Goal: Task Accomplishment & Management: Use online tool/utility

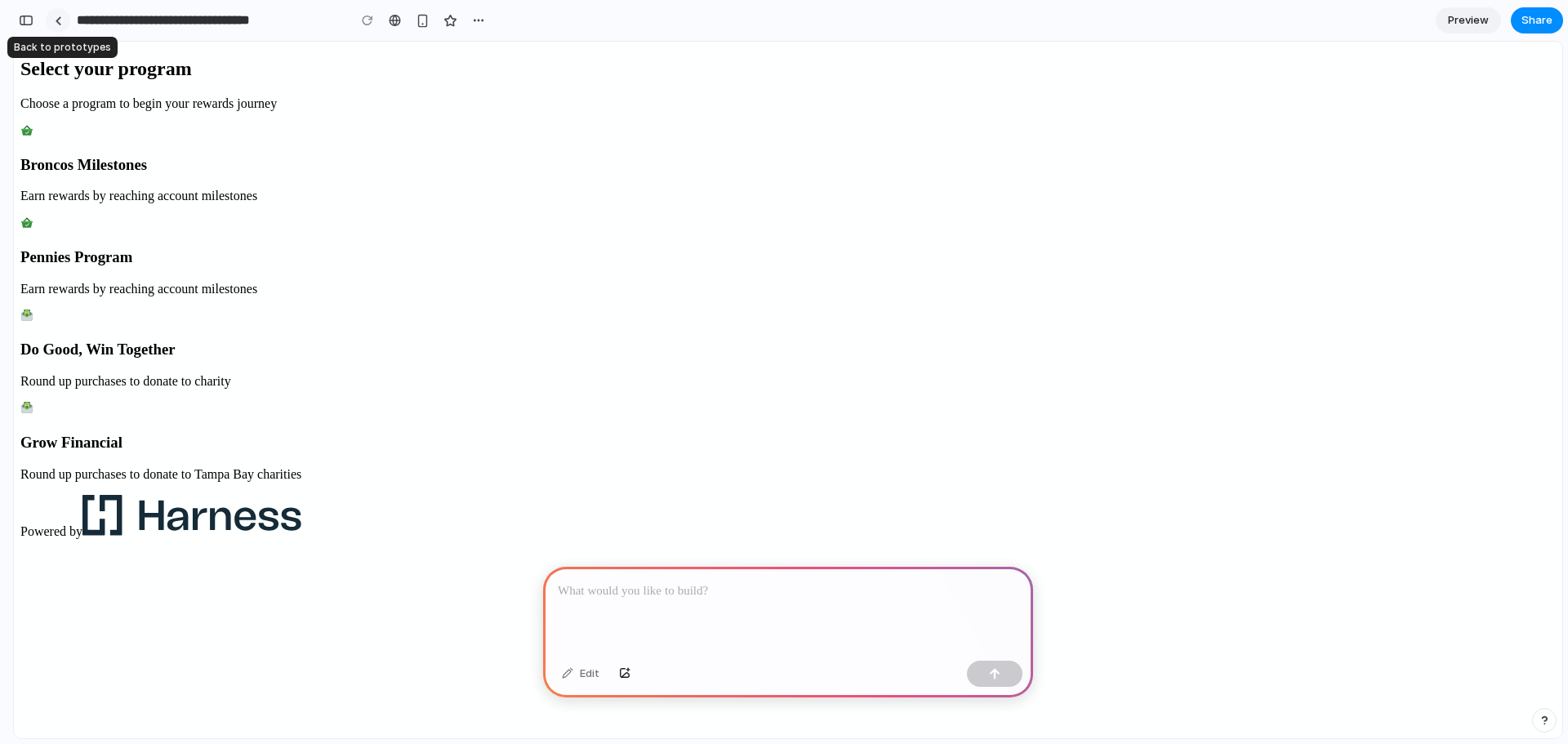
click at [59, 22] on div at bounding box center [59, 20] width 8 height 9
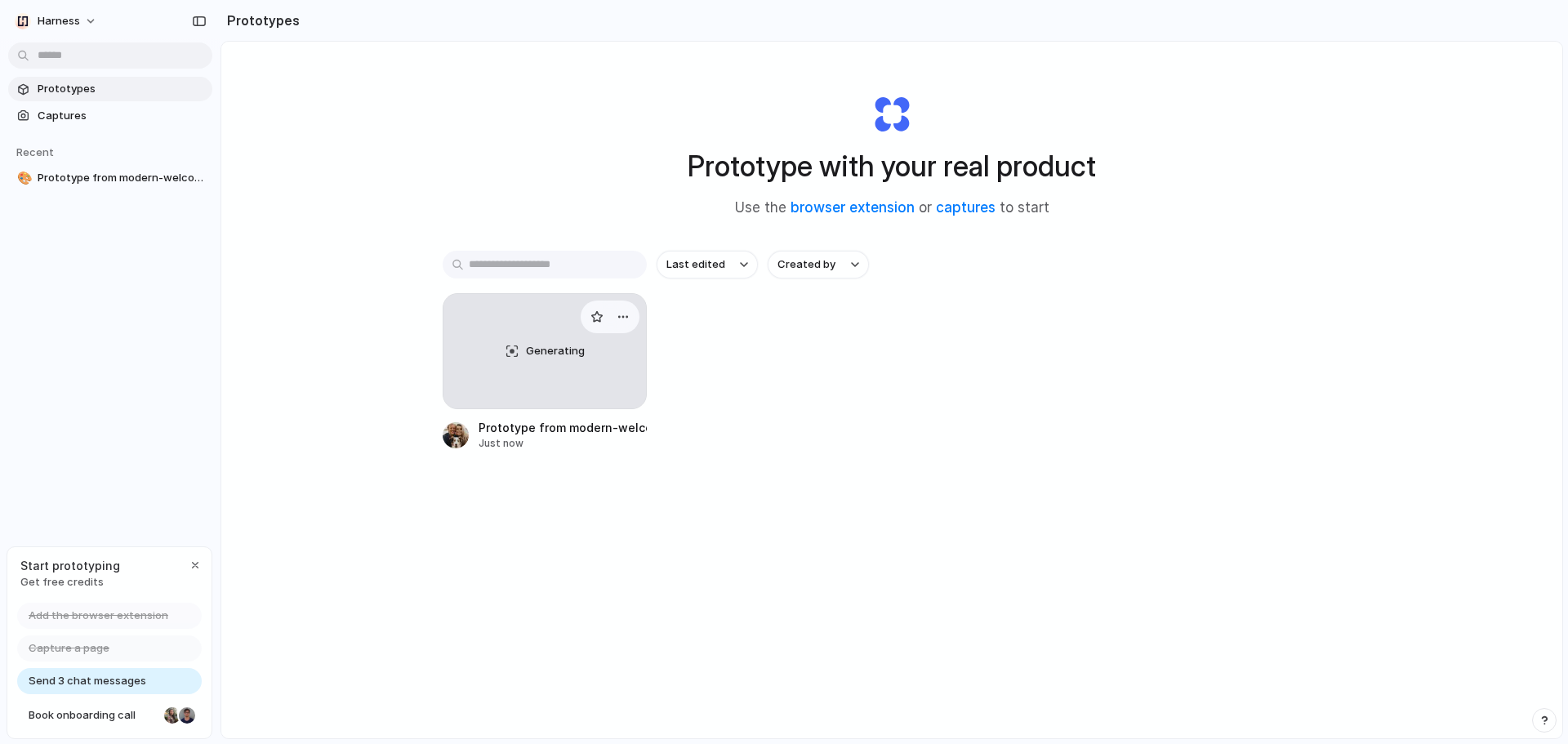
click at [506, 373] on div "Generating" at bounding box center [544, 350] width 202 height 114
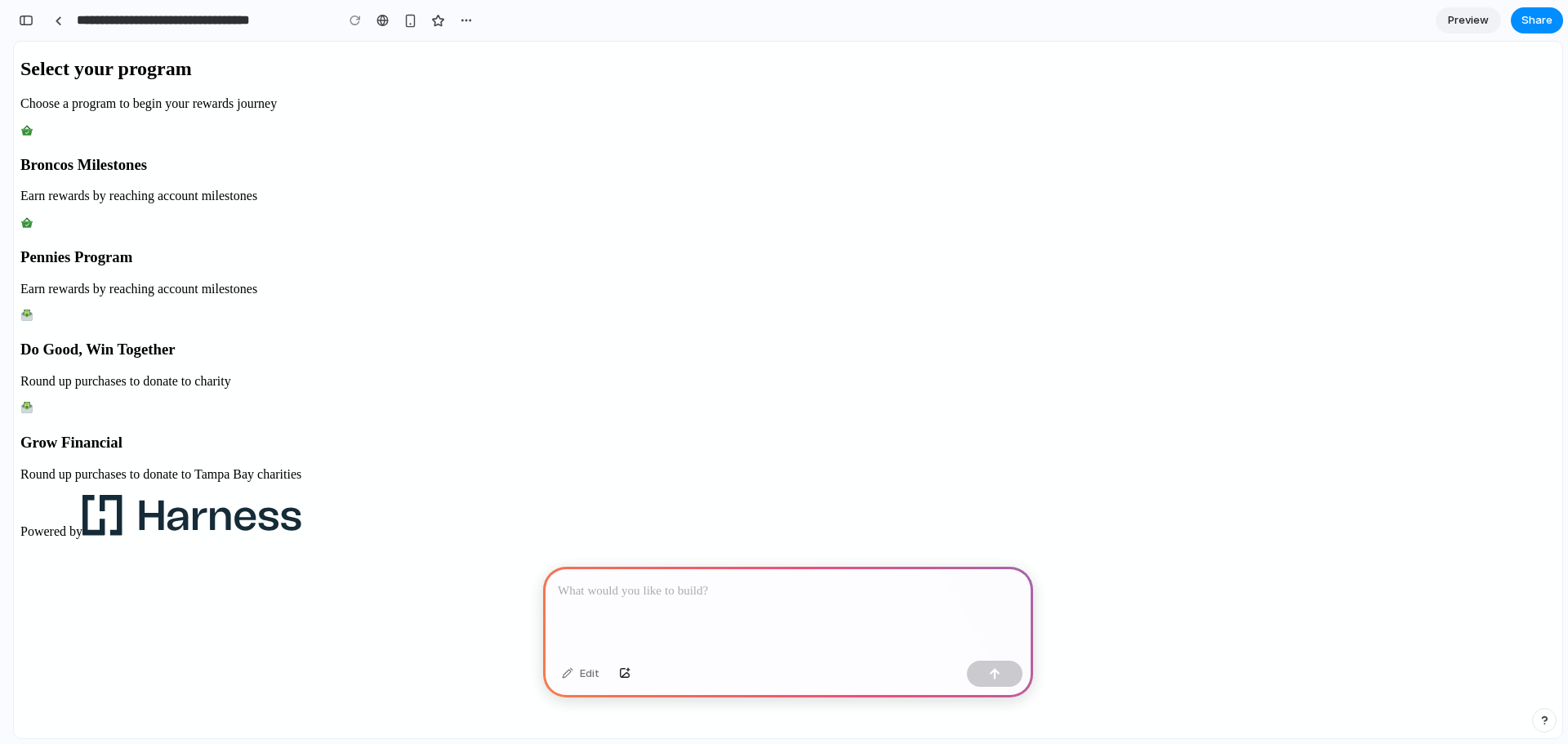
click at [739, 203] on p "Earn rewards by reaching account milestones" at bounding box center [787, 196] width 1535 height 14
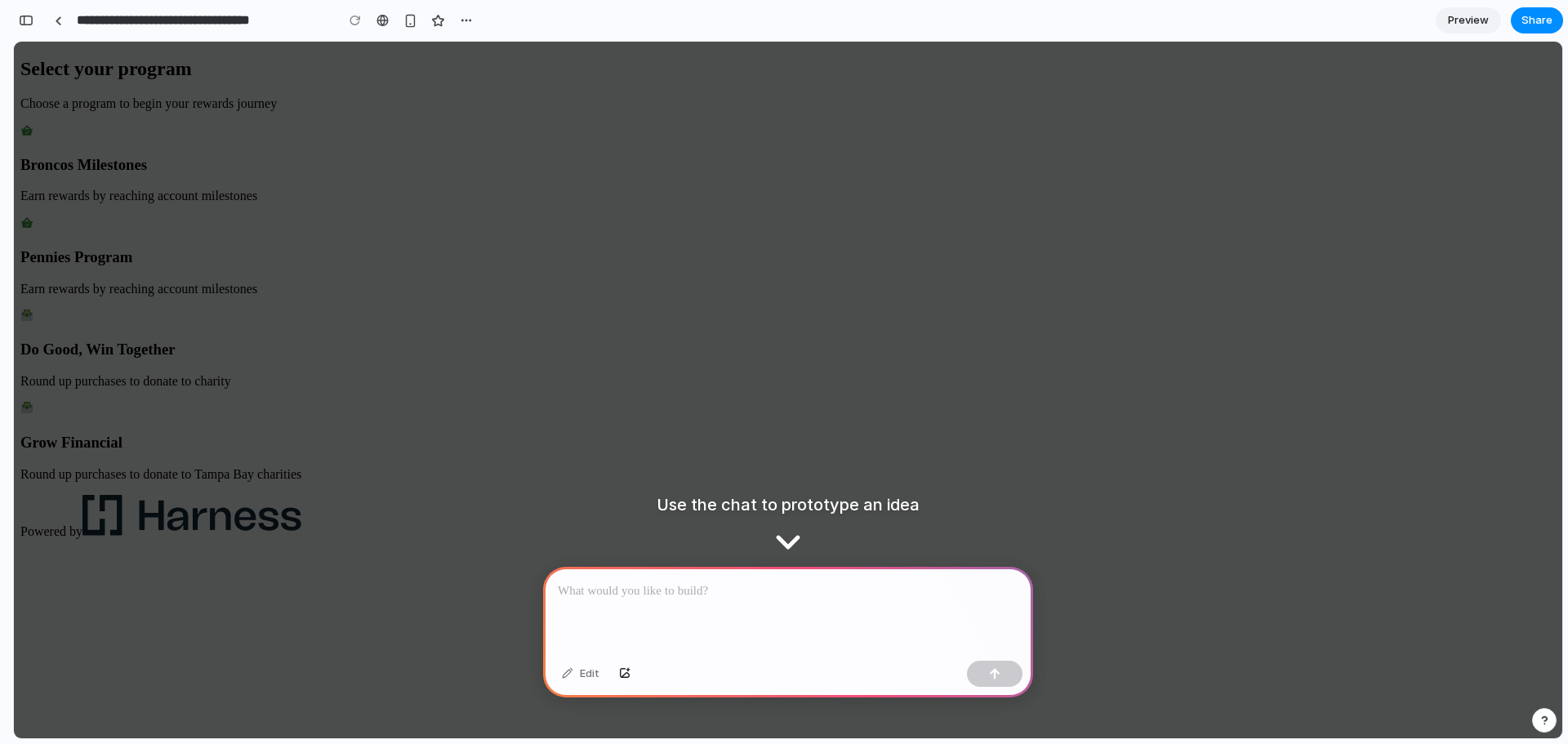
drag, startPoint x: 1299, startPoint y: 477, endPoint x: 1286, endPoint y: 480, distance: 13.3
click at [1296, 477] on div "Select your program Choose a program to begin your rewards journey Broncos Mile…" at bounding box center [787, 297] width 1535 height 480
click at [727, 601] on div at bounding box center [787, 610] width 490 height 87
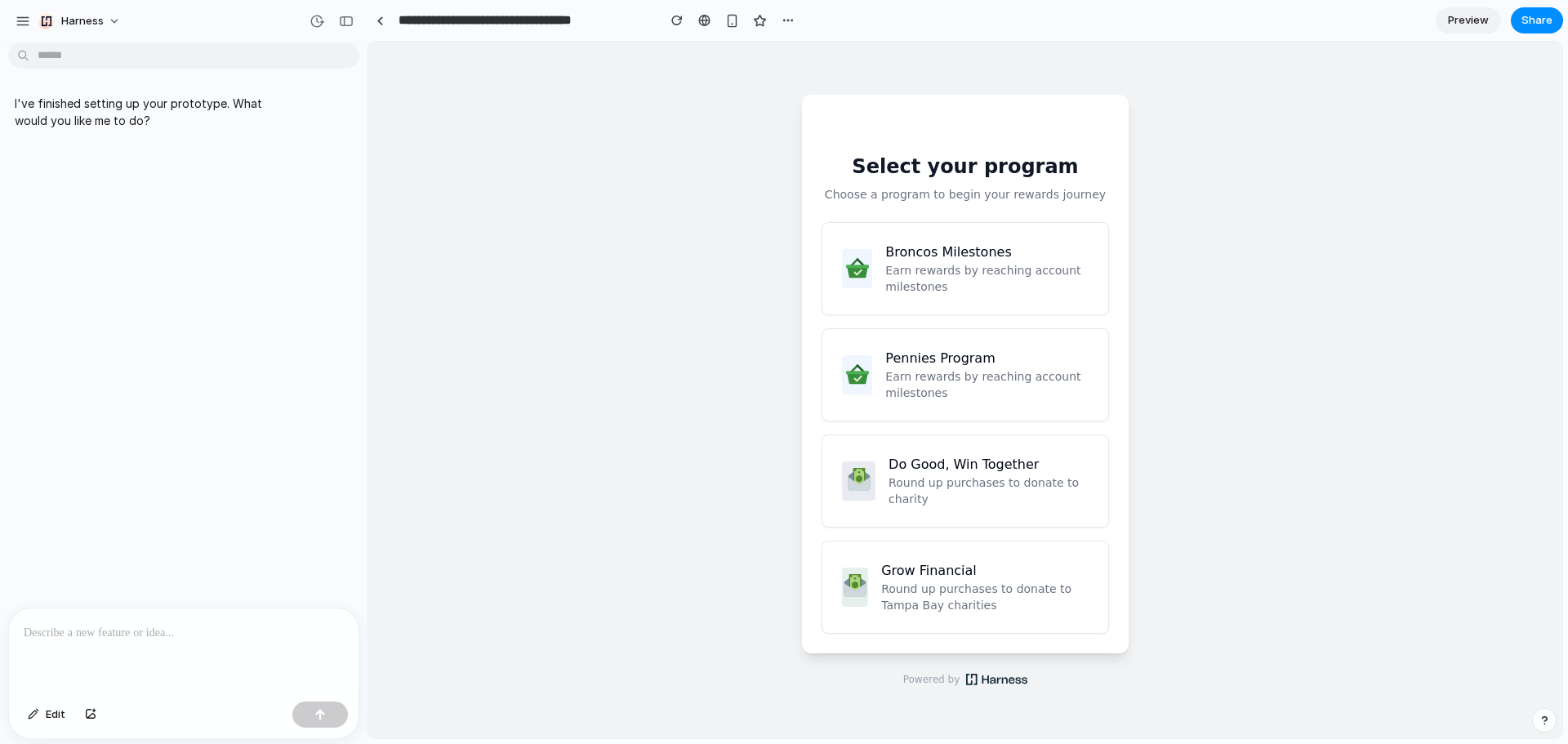
click at [120, 616] on div at bounding box center [183, 651] width 349 height 86
click at [51, 711] on span "Edit" at bounding box center [56, 713] width 19 height 16
click at [41, 711] on button "Edit" at bounding box center [46, 713] width 54 height 26
drag, startPoint x: 146, startPoint y: 619, endPoint x: 173, endPoint y: 414, distance: 206.8
click at [146, 623] on p at bounding box center [184, 633] width 320 height 19
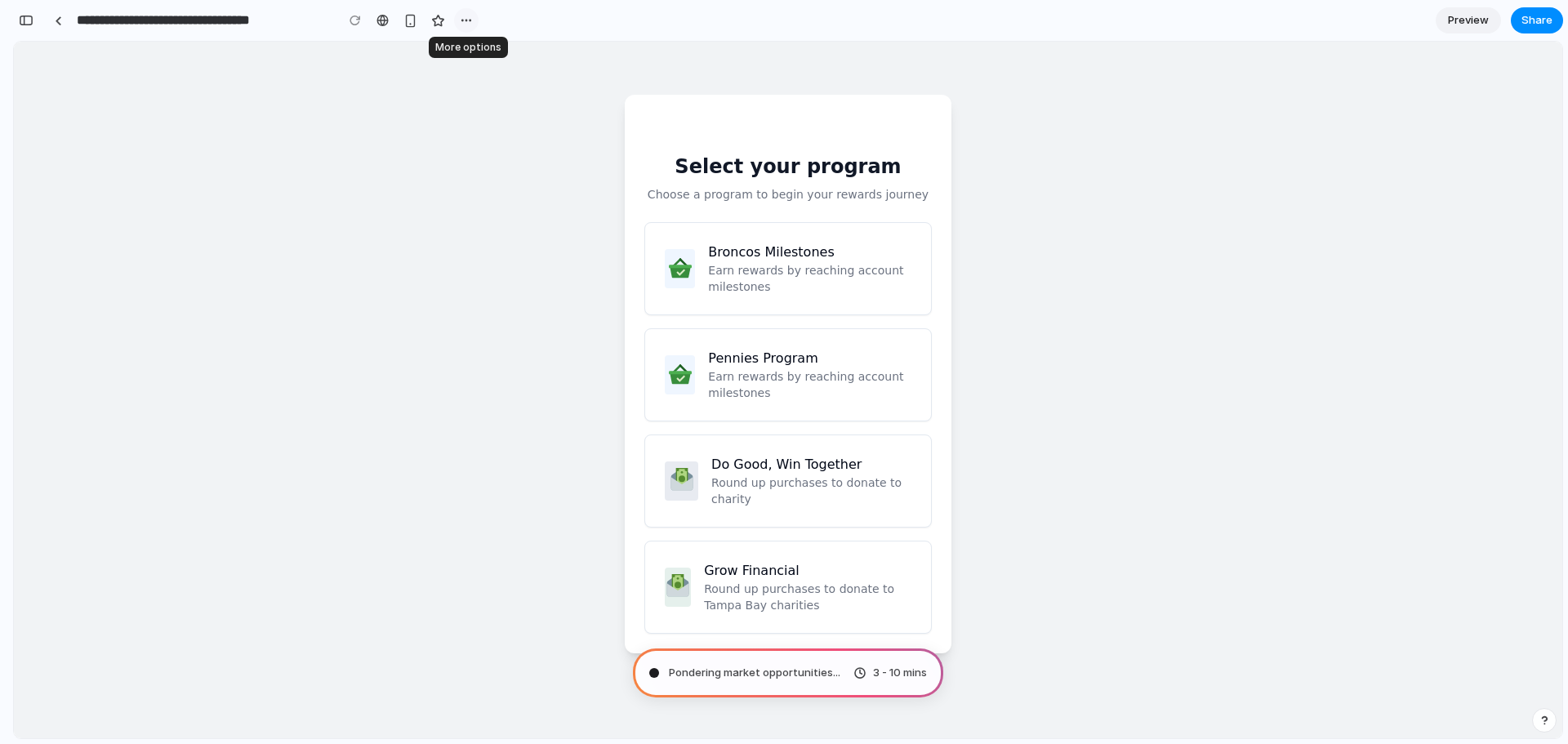
click at [476, 18] on button "button" at bounding box center [466, 21] width 25 height 25
click at [54, 22] on div "Duplicate Delete" at bounding box center [784, 372] width 1568 height 744
click at [61, 22] on div at bounding box center [59, 20] width 8 height 9
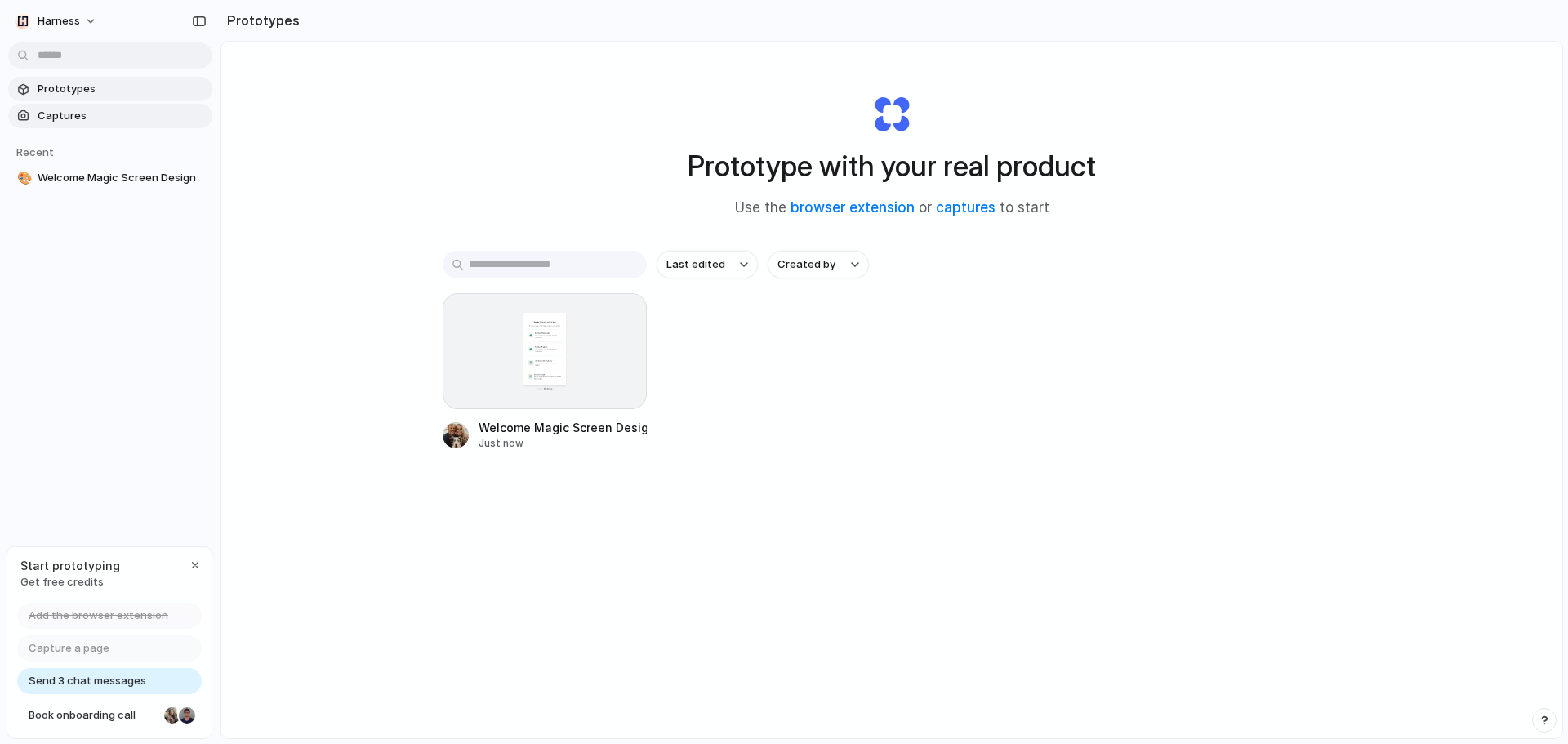
click at [109, 119] on span "Captures" at bounding box center [121, 115] width 168 height 16
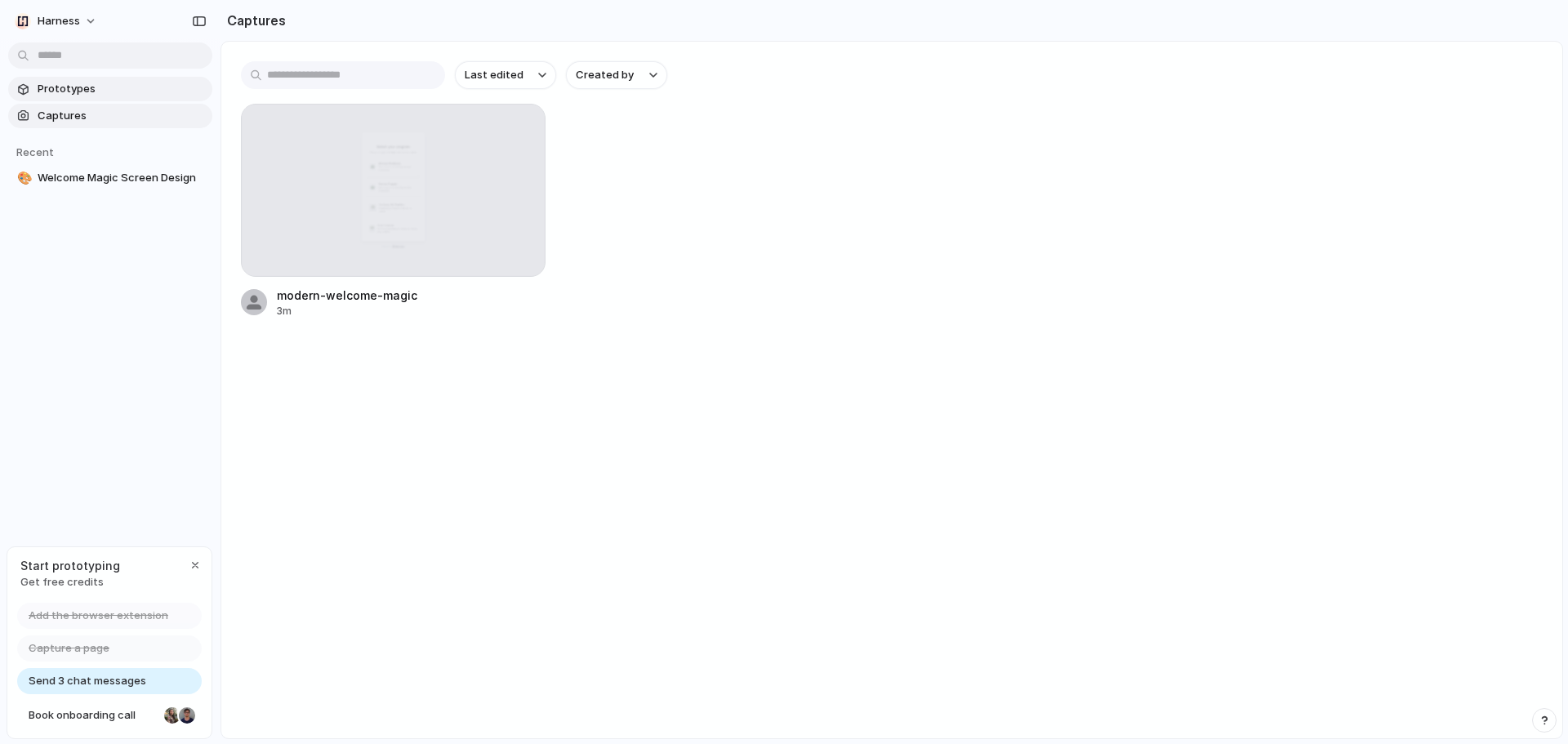
click at [94, 90] on span "Prototypes" at bounding box center [121, 88] width 168 height 16
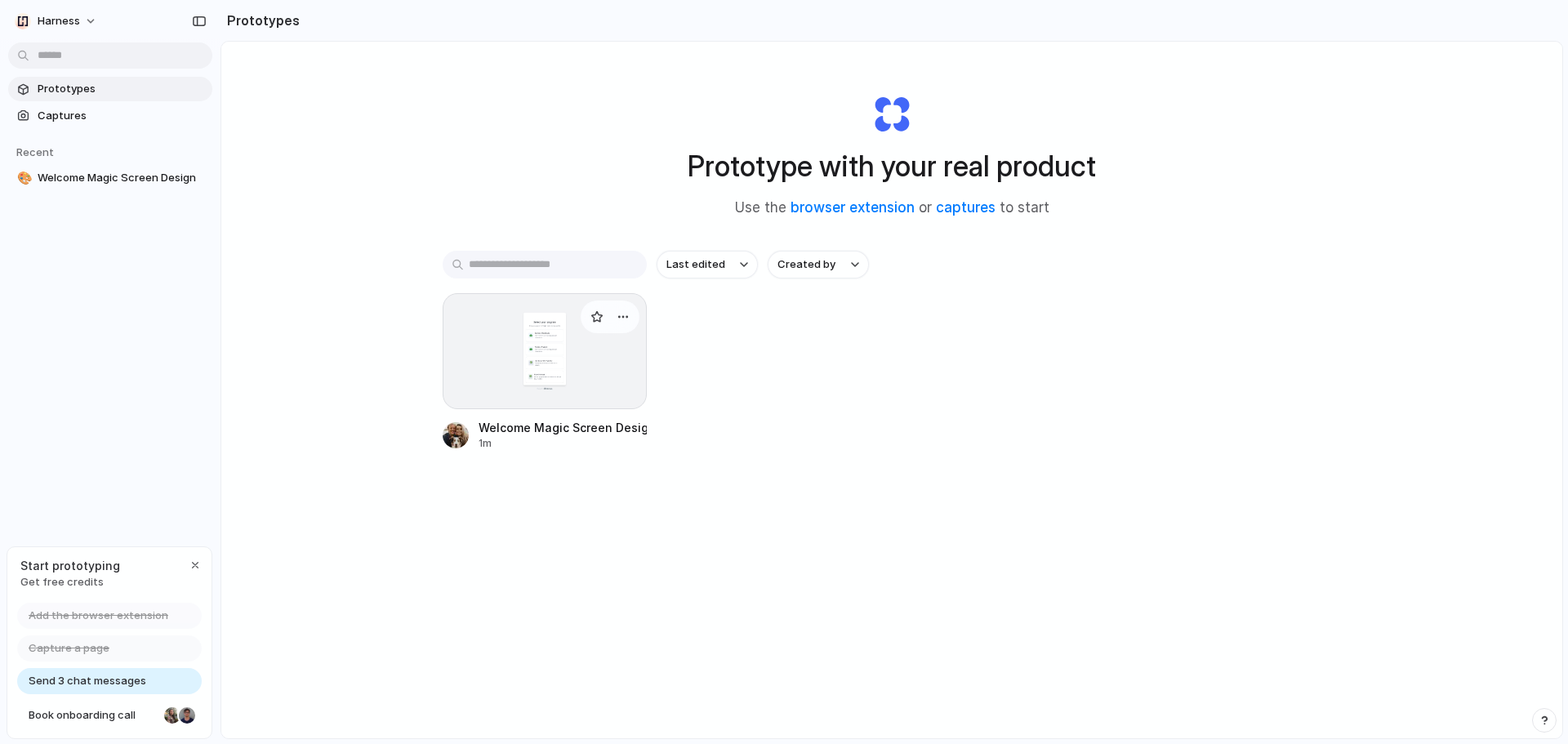
click at [584, 341] on div at bounding box center [544, 351] width 204 height 116
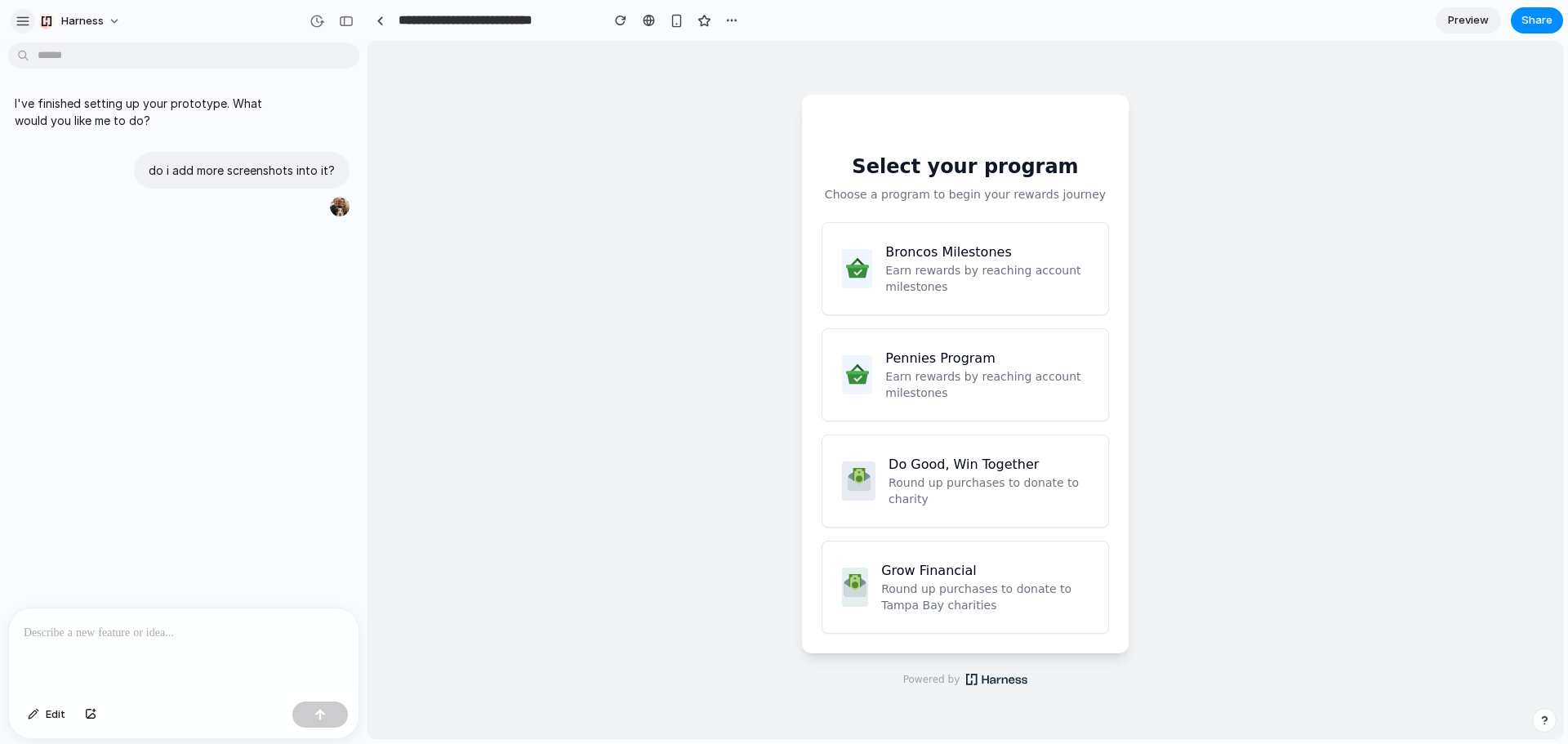
click at [18, 17] on div "button" at bounding box center [22, 20] width 14 height 14
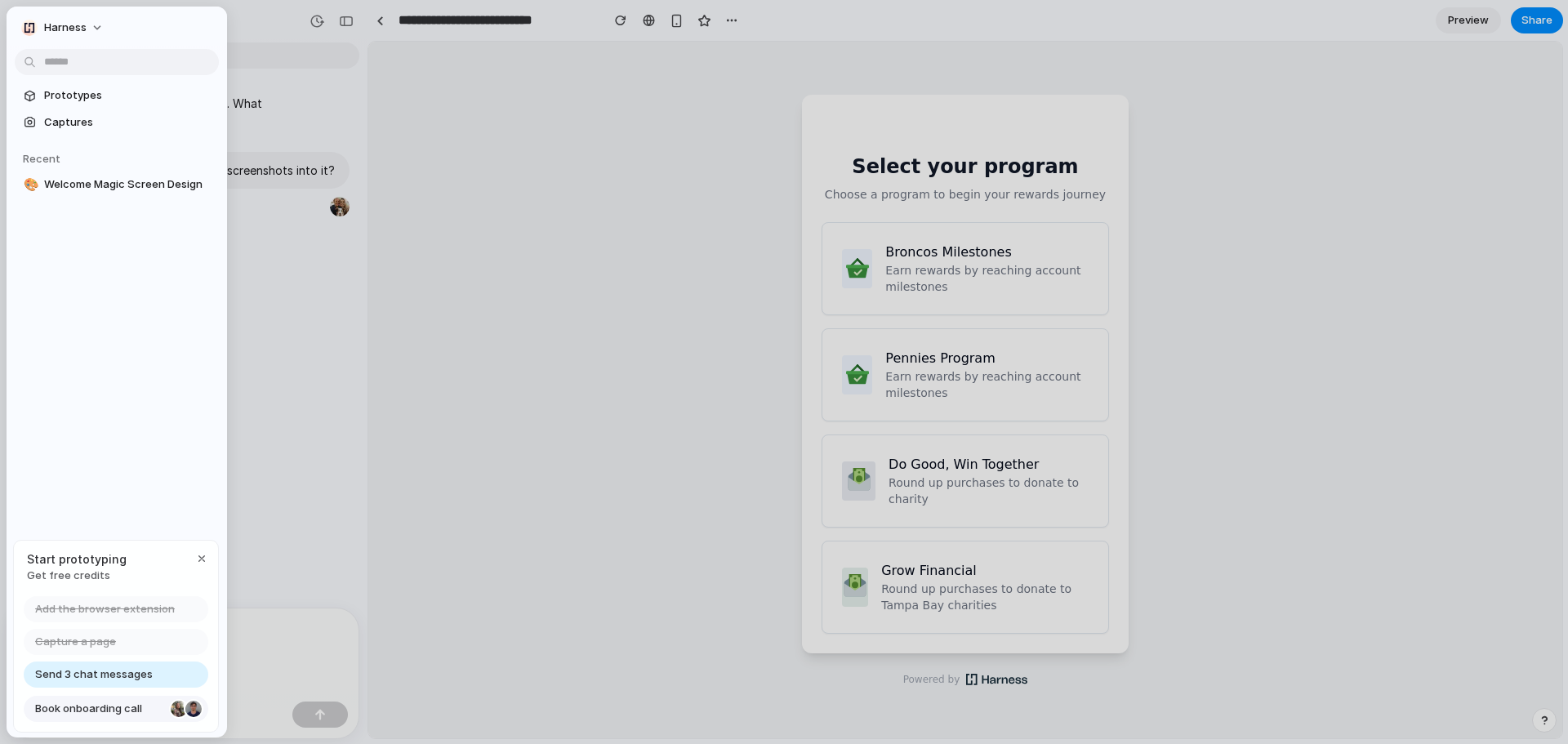
click at [113, 697] on link "Book onboarding call" at bounding box center [116, 708] width 184 height 26
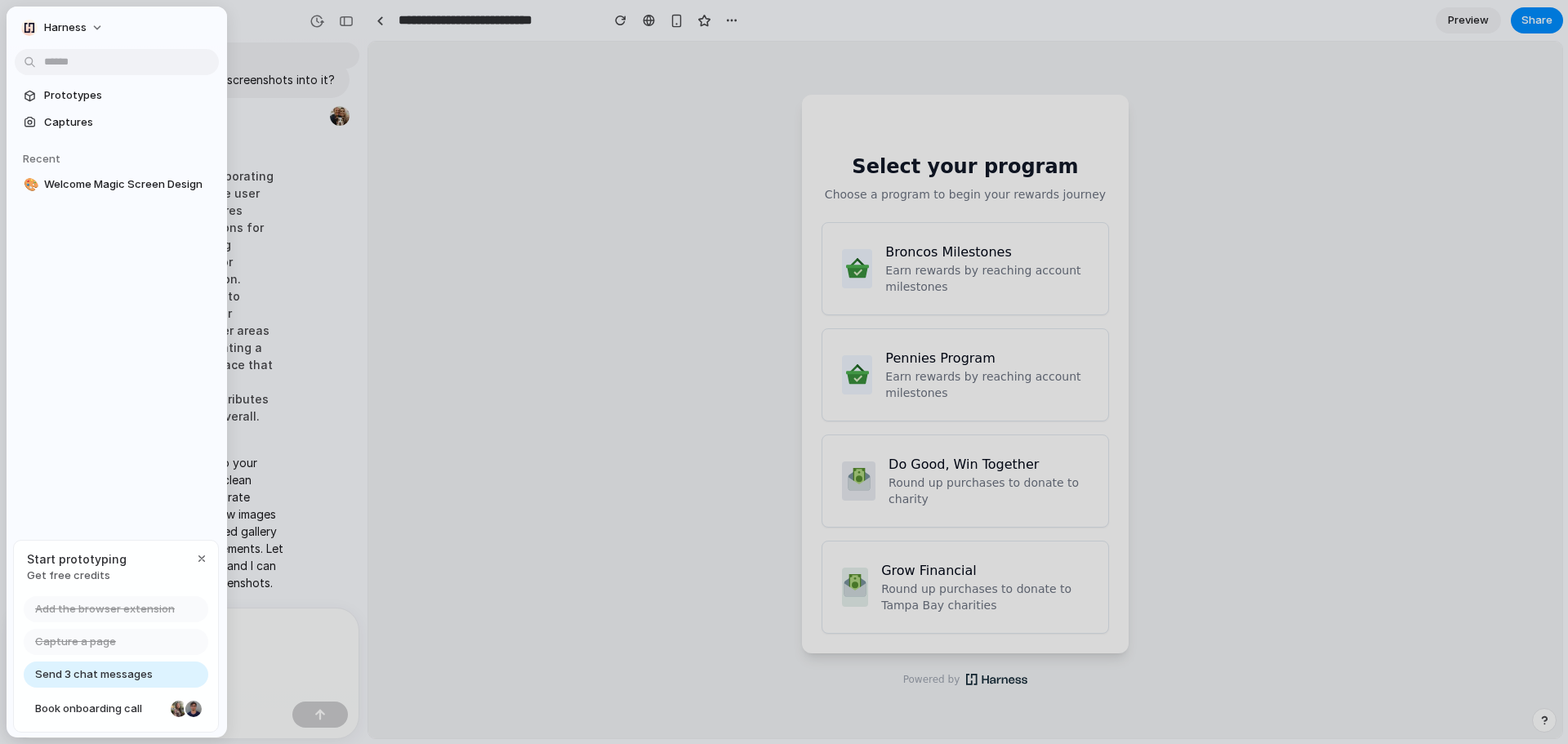
click at [143, 677] on span "Send 3 chat messages" at bounding box center [94, 674] width 118 height 16
click at [58, 133] on link "Captures" at bounding box center [116, 123] width 204 height 25
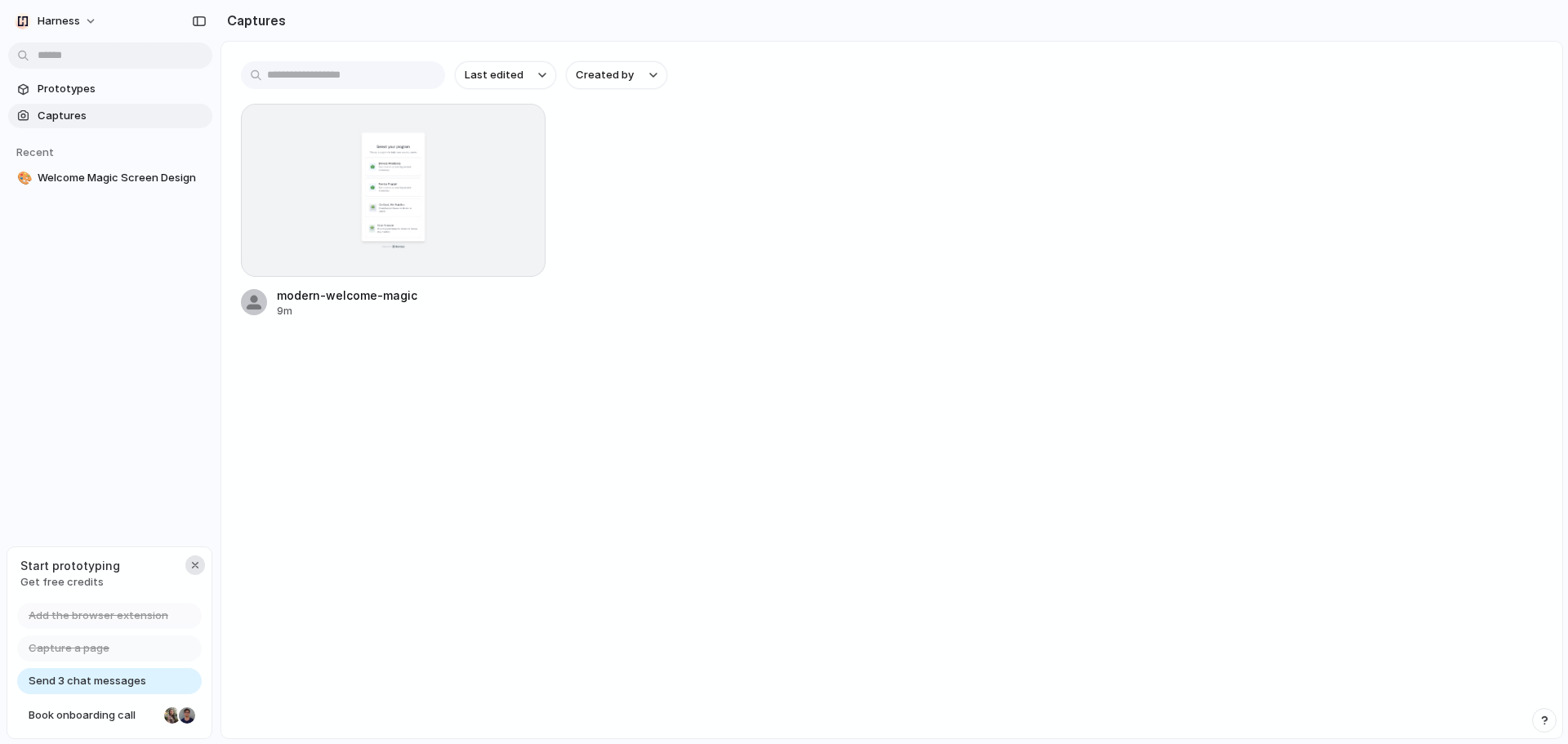
click at [195, 558] on div "button" at bounding box center [196, 565] width 13 height 13
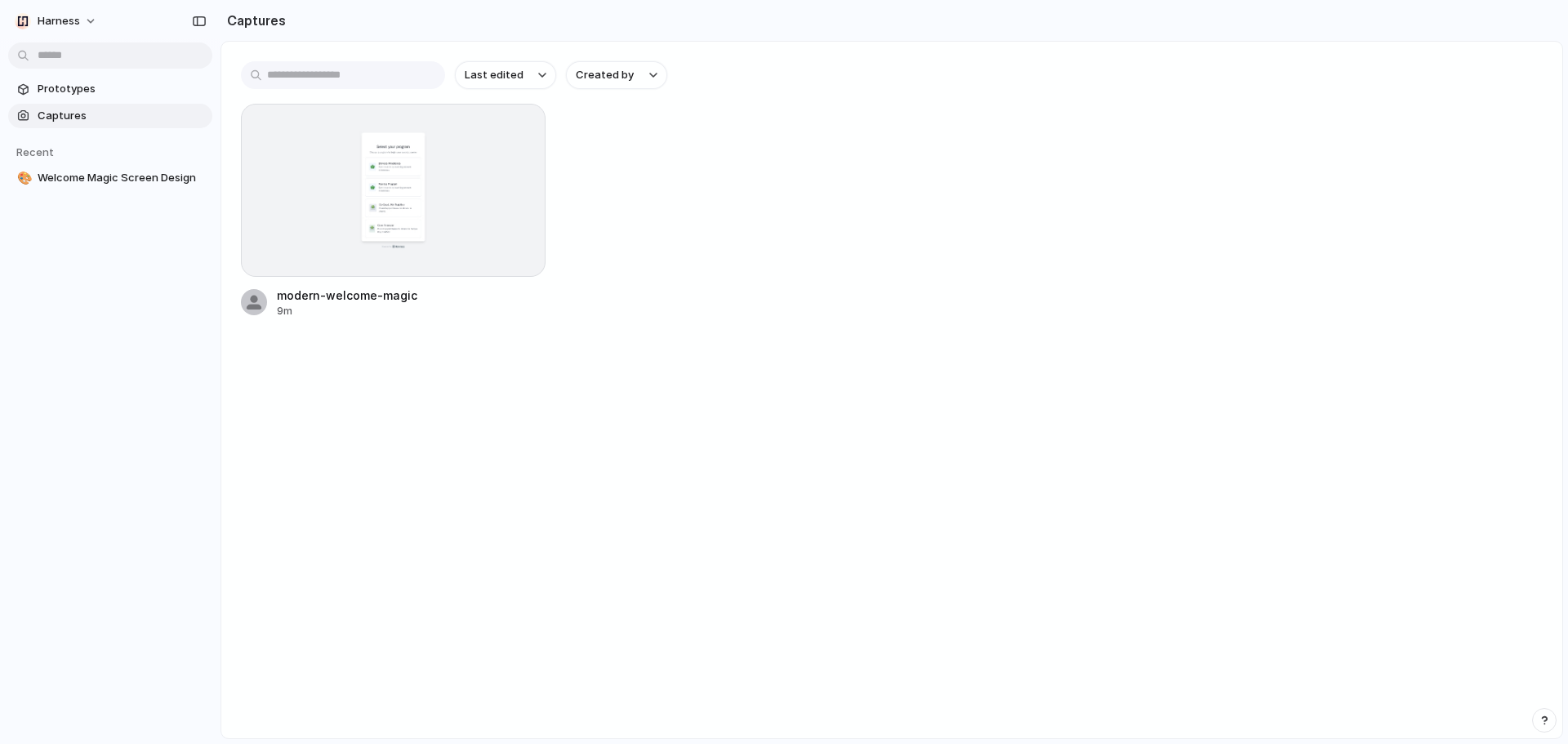
click at [62, 105] on link "Captures" at bounding box center [110, 116] width 204 height 25
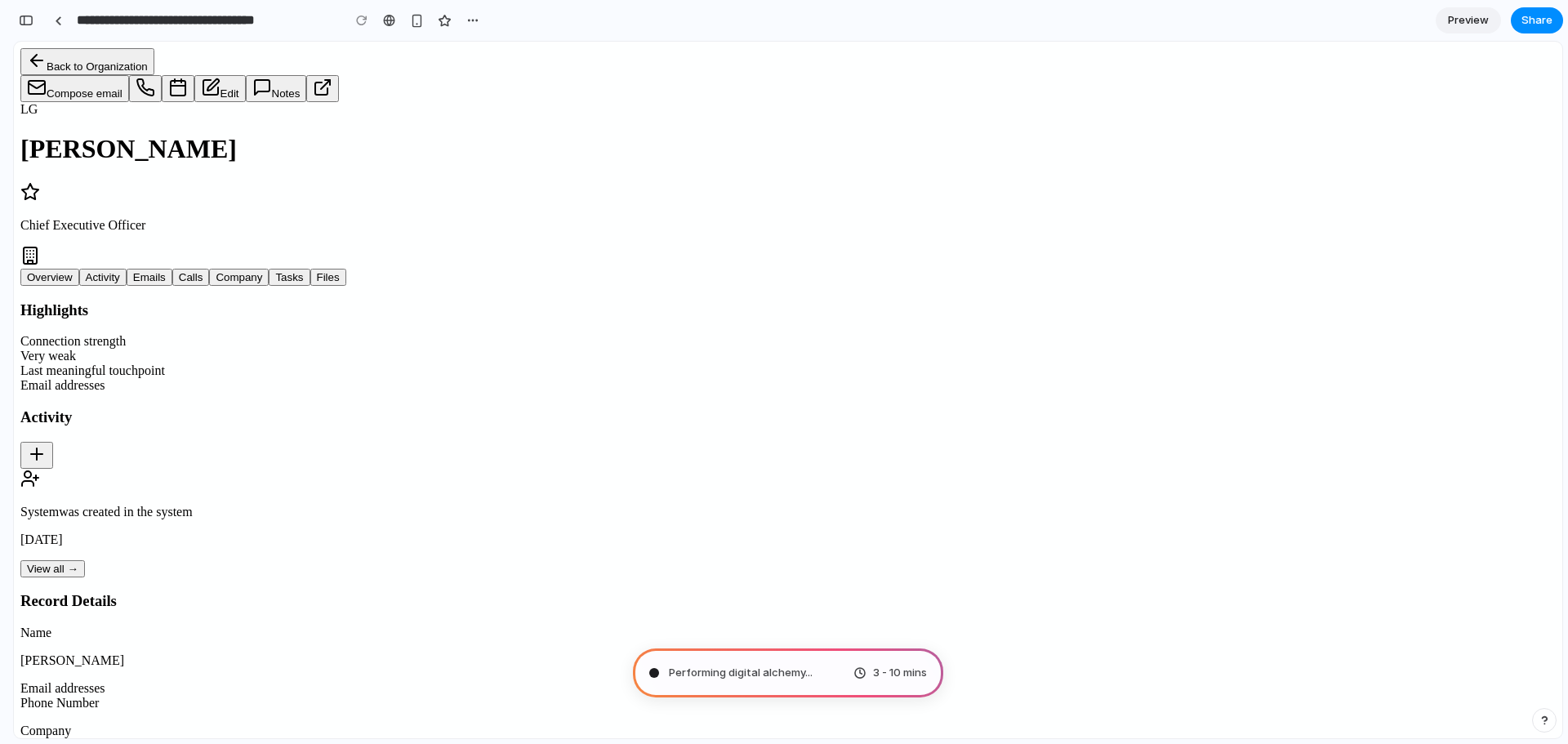
scroll to position [39, 0]
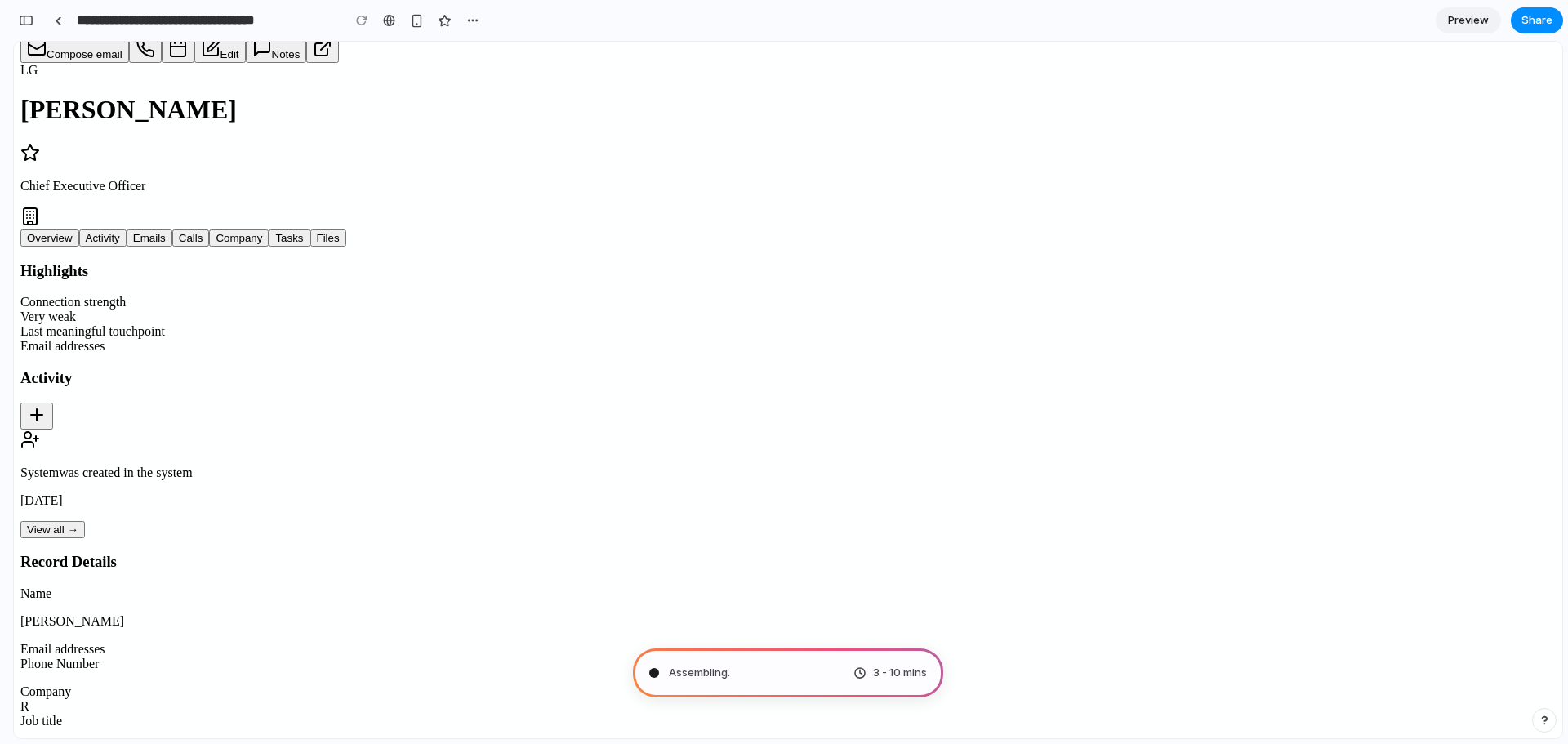
type input "**********"
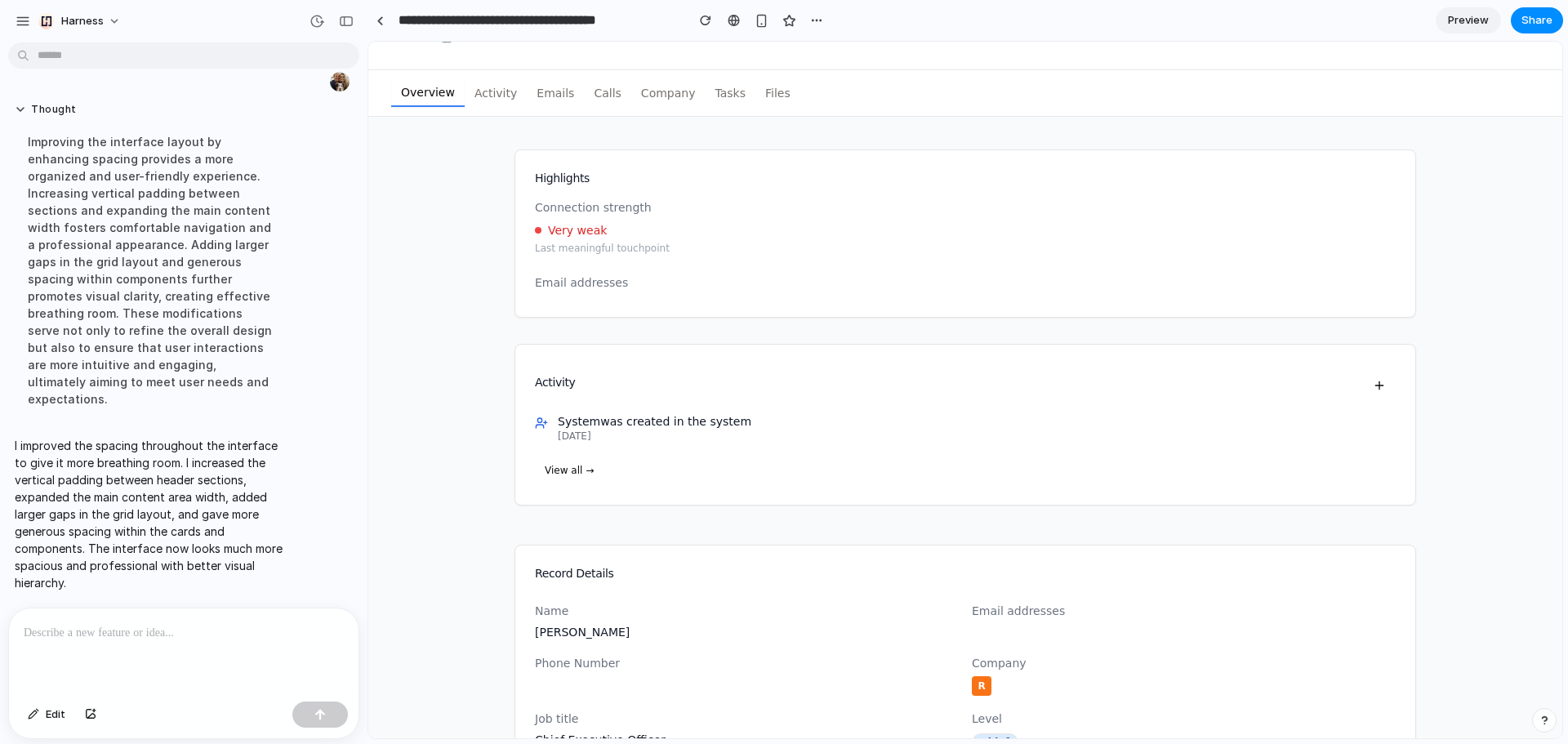
scroll to position [0, 0]
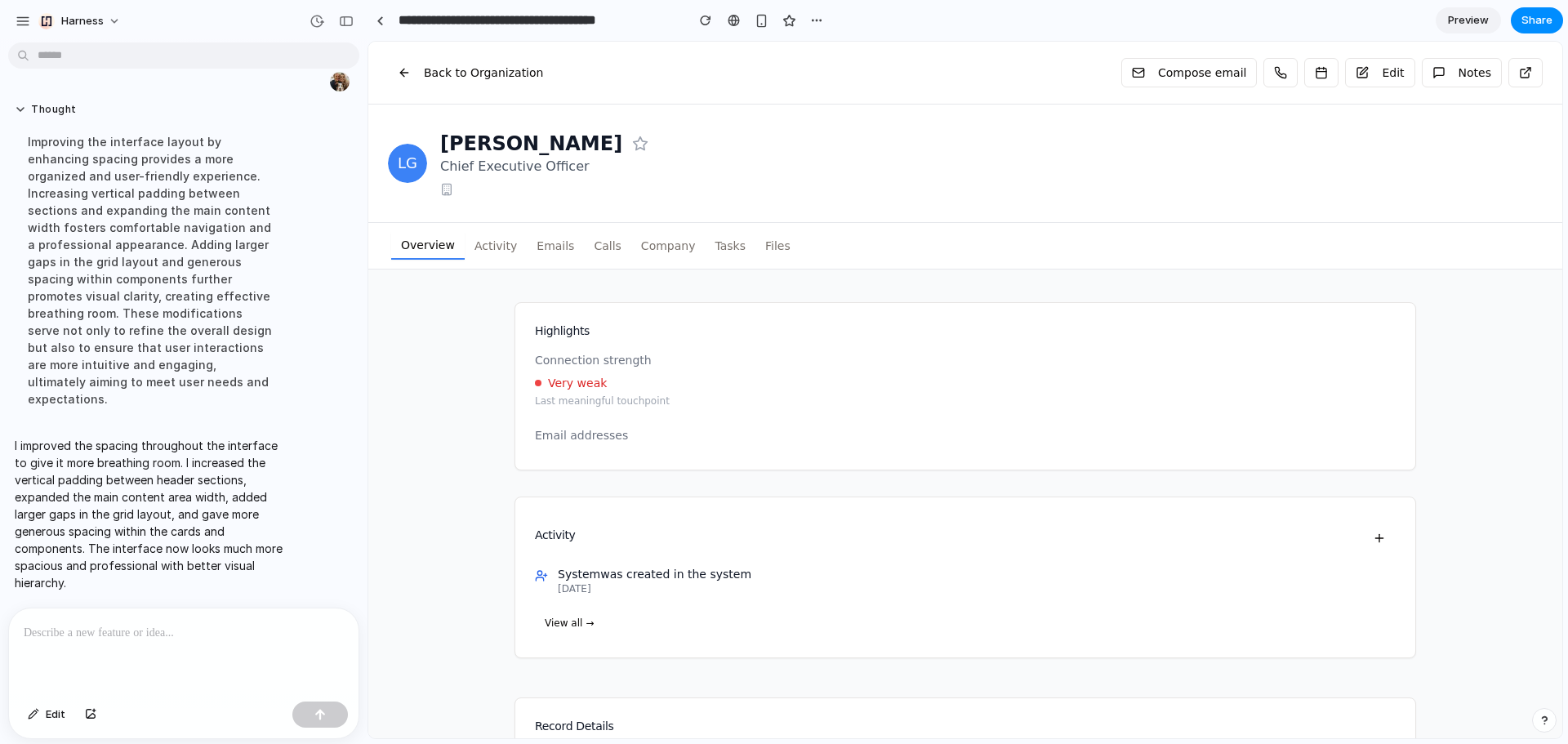
click at [503, 255] on button "Activity" at bounding box center [495, 245] width 62 height 26
click at [561, 244] on button "Emails" at bounding box center [555, 245] width 58 height 26
click at [633, 246] on button "Company" at bounding box center [667, 245] width 74 height 26
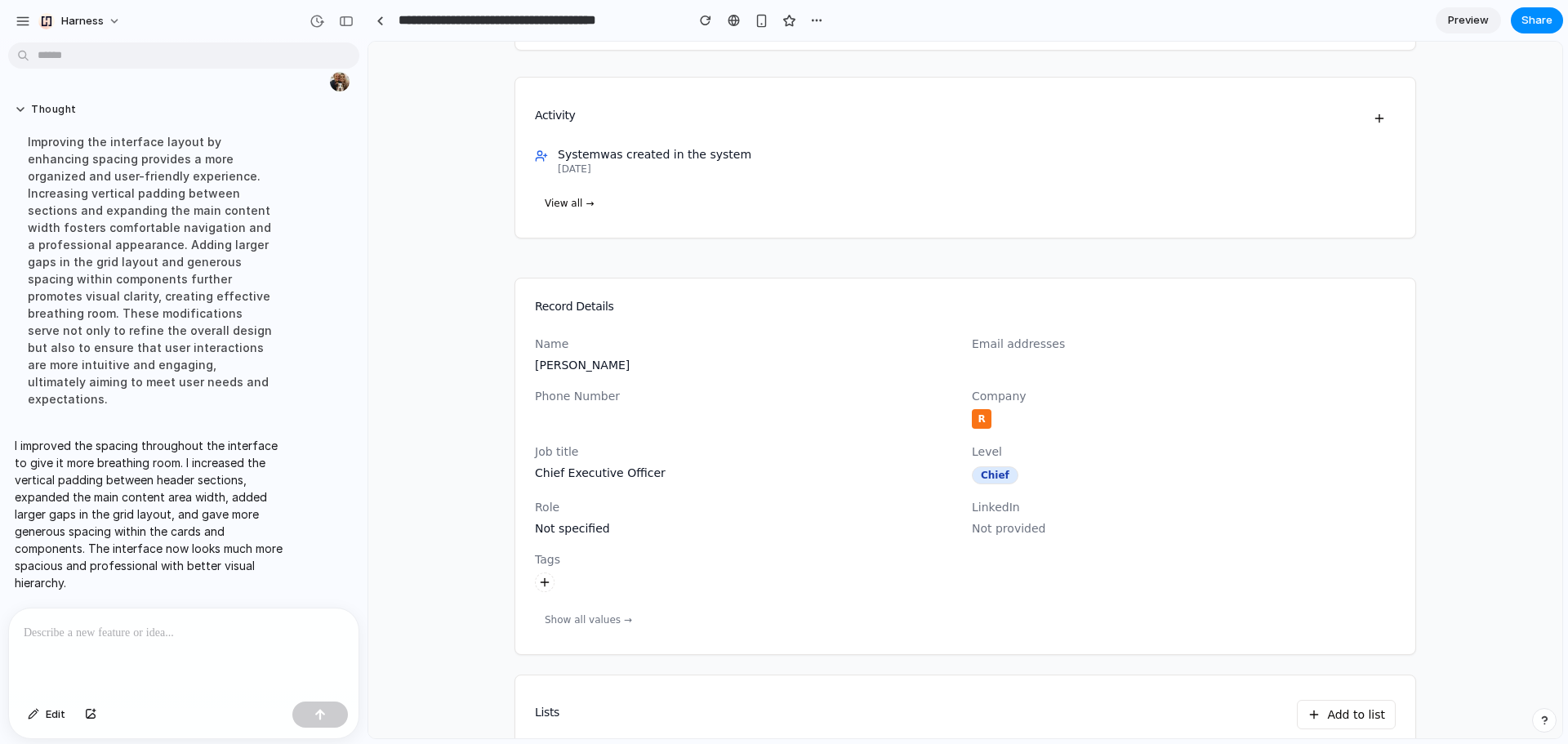
scroll to position [702, 0]
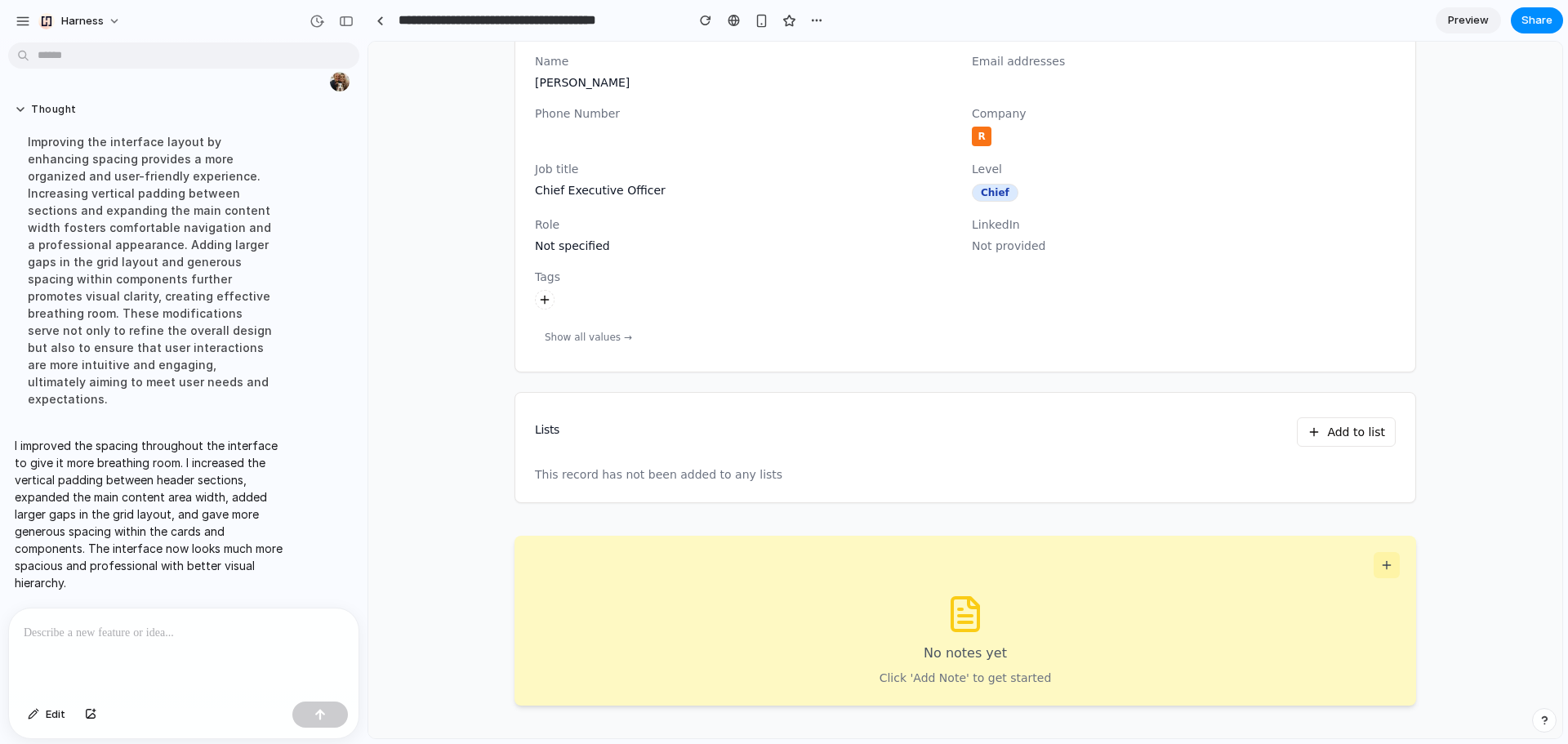
click at [1388, 569] on button at bounding box center [1386, 565] width 26 height 26
click at [104, 616] on div at bounding box center [183, 651] width 349 height 86
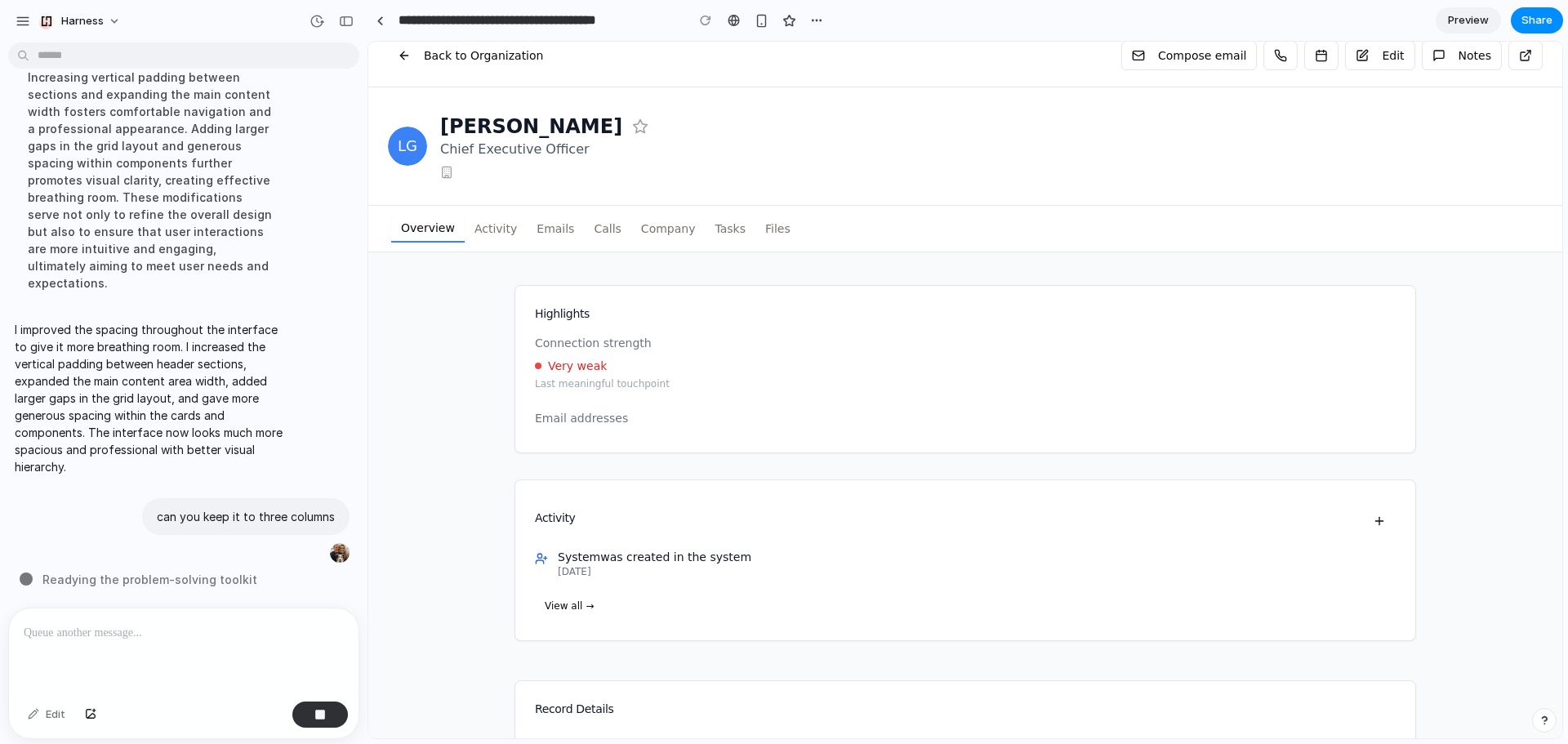
scroll to position [0, 0]
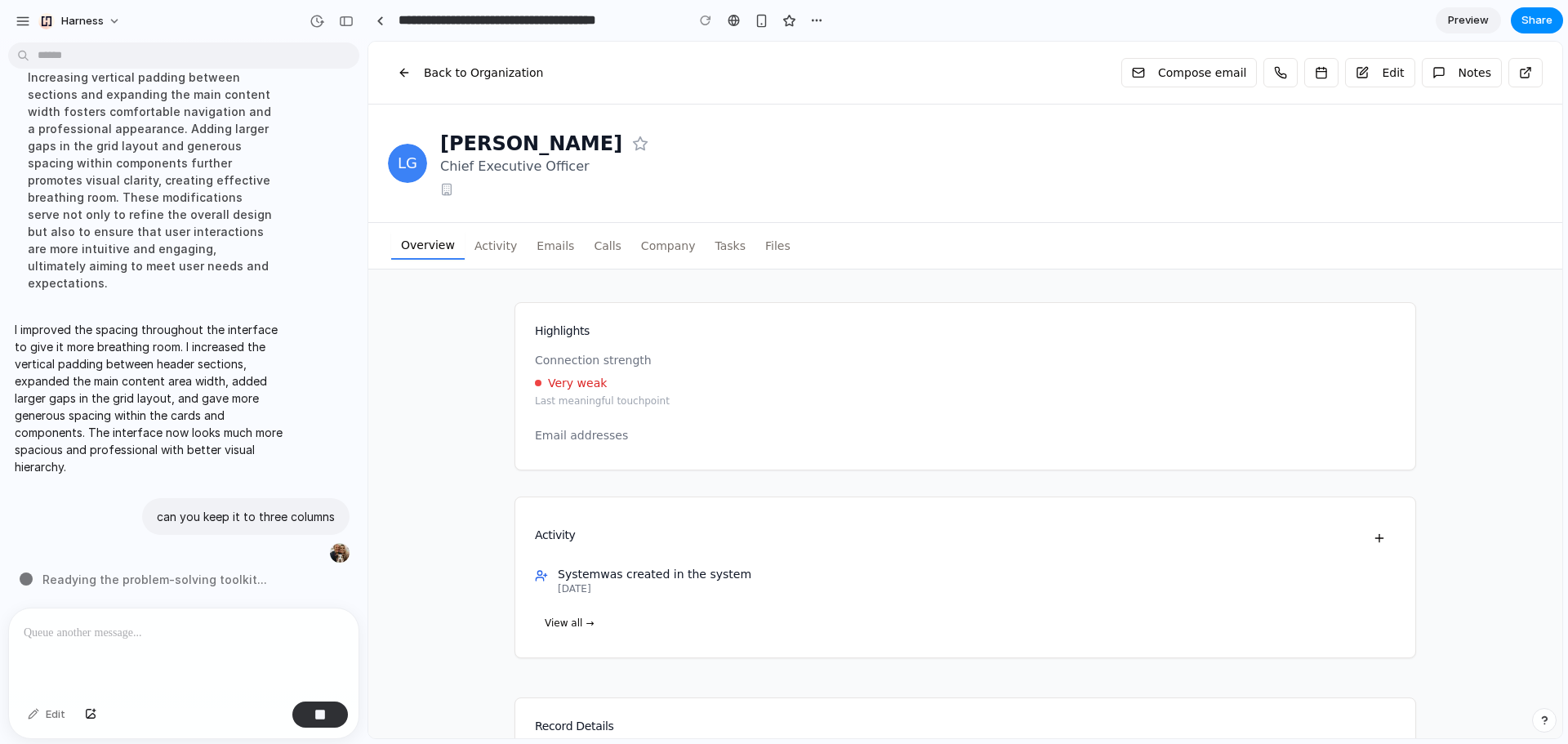
click at [1455, 17] on span "Preview" at bounding box center [1468, 20] width 41 height 16
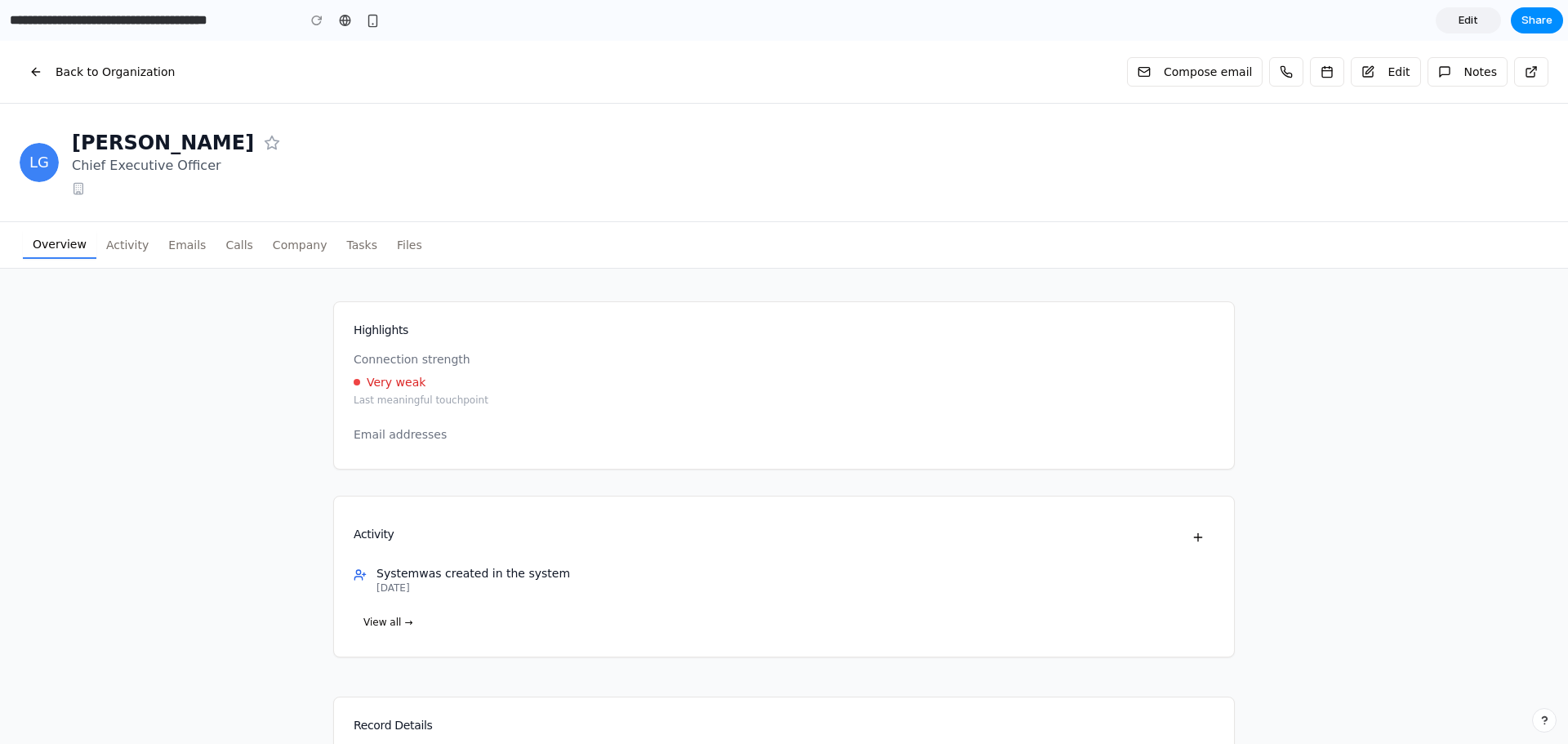
scroll to position [490, 0]
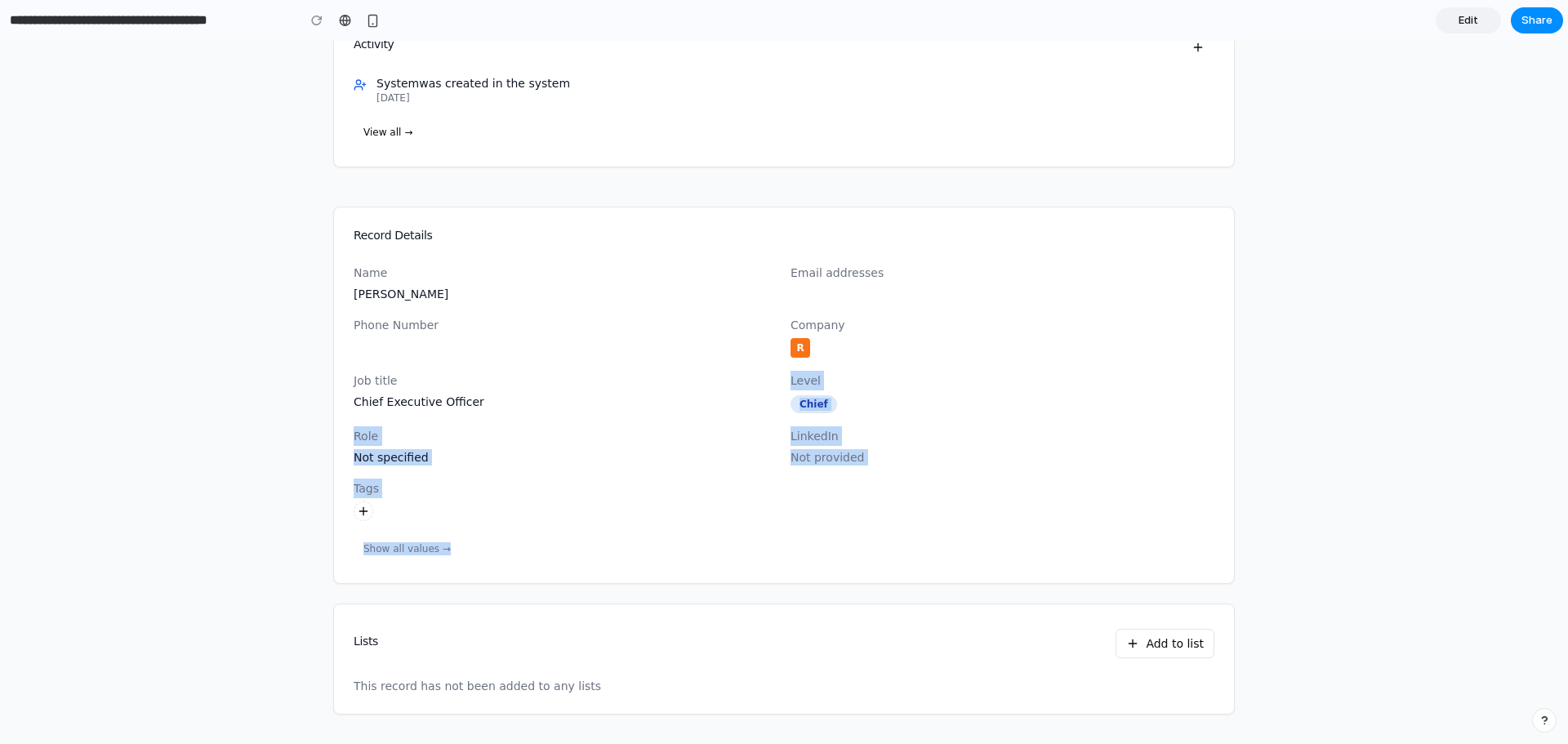
drag, startPoint x: 464, startPoint y: 411, endPoint x: 987, endPoint y: 553, distance: 541.9
click at [987, 553] on div "Name [PERSON_NAME] Email addresses Phone Number Company R Job title Chief Execu…" at bounding box center [784, 423] width 900 height 320
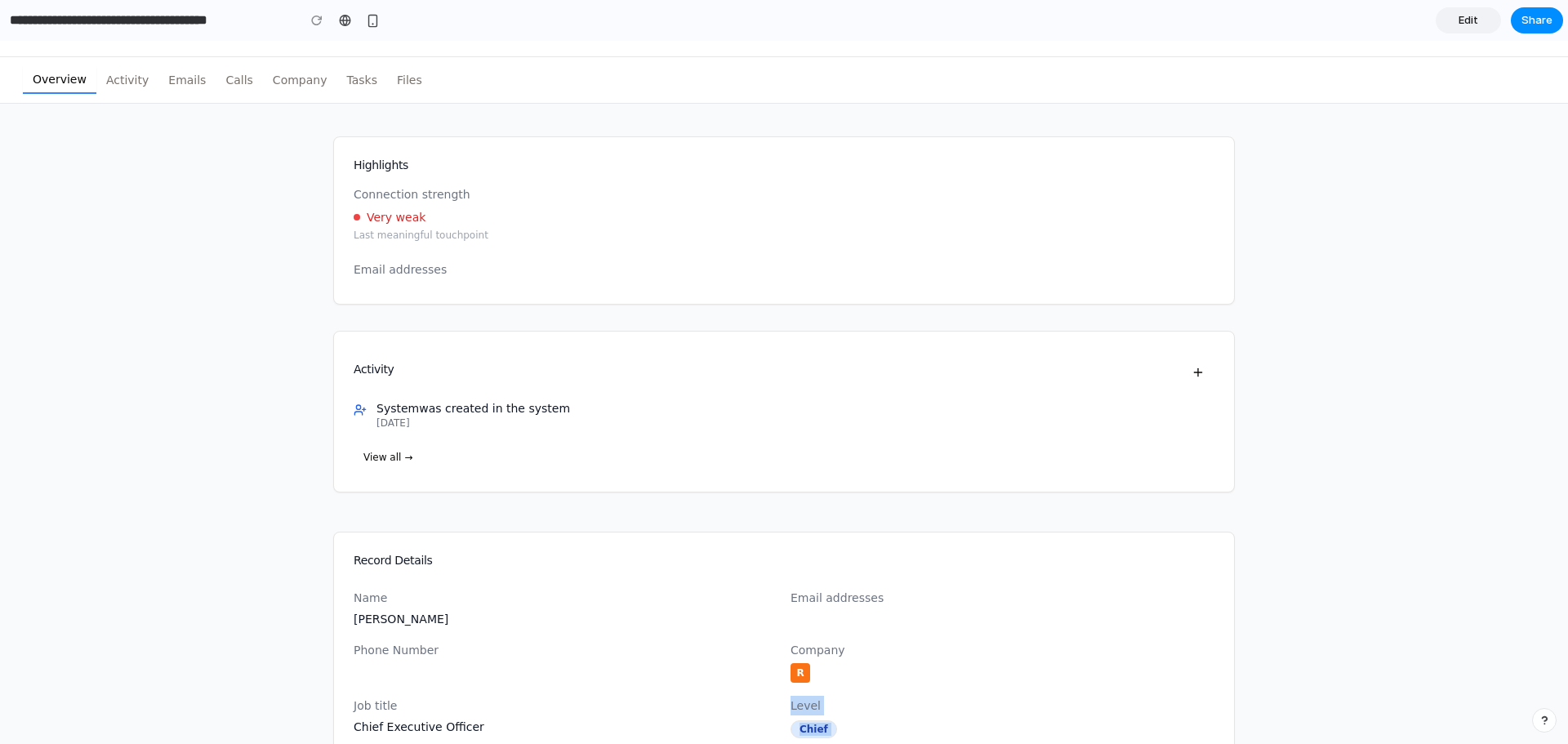
scroll to position [0, 0]
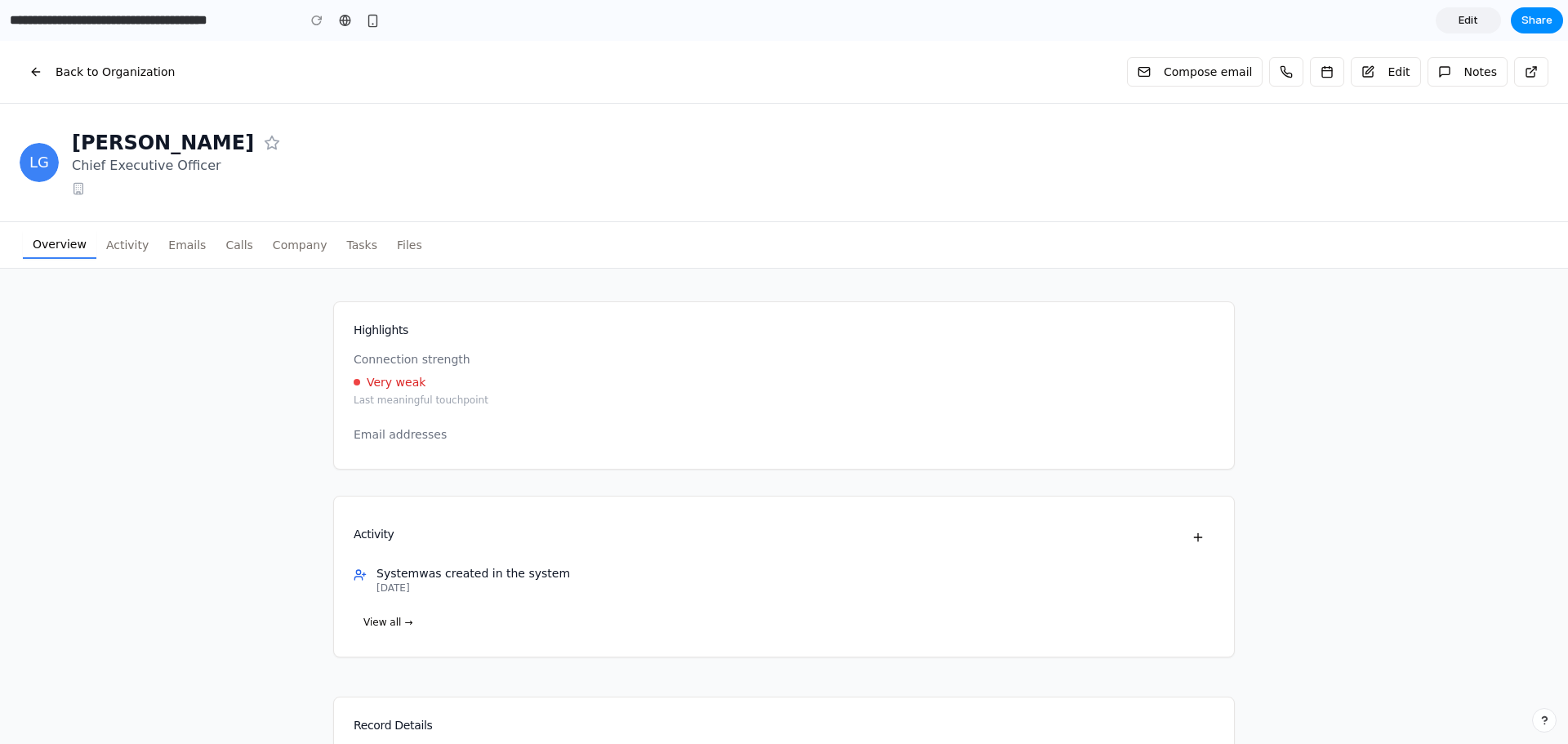
click at [1355, 416] on div "Back to Organization Compose email Edit Notes LG [PERSON_NAME] Chief Executive …" at bounding box center [784, 740] width 1568 height 1398
click at [133, 241] on button "Activity" at bounding box center [127, 244] width 62 height 26
click at [139, 242] on button "Activity" at bounding box center [127, 244] width 62 height 26
click at [216, 244] on button "Calls" at bounding box center [239, 244] width 47 height 26
click at [338, 240] on button "Tasks" at bounding box center [362, 244] width 51 height 26
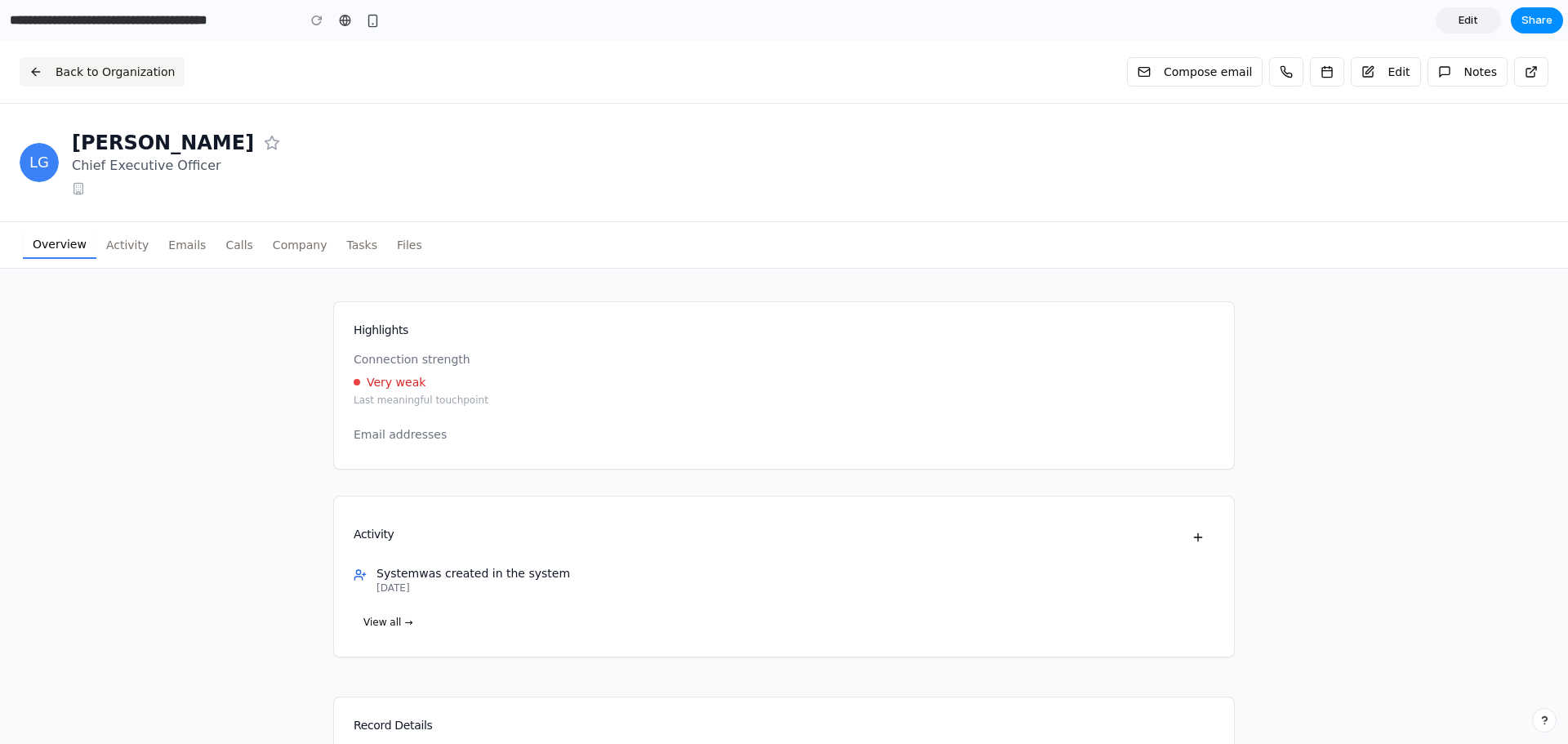
click at [80, 71] on span "Back to Organization" at bounding box center [115, 71] width 119 height 16
click at [881, 180] on div "[PERSON_NAME] Chief Executive Officer" at bounding box center [809, 162] width 1476 height 65
click at [1472, 25] on span "Edit" at bounding box center [1468, 20] width 19 height 16
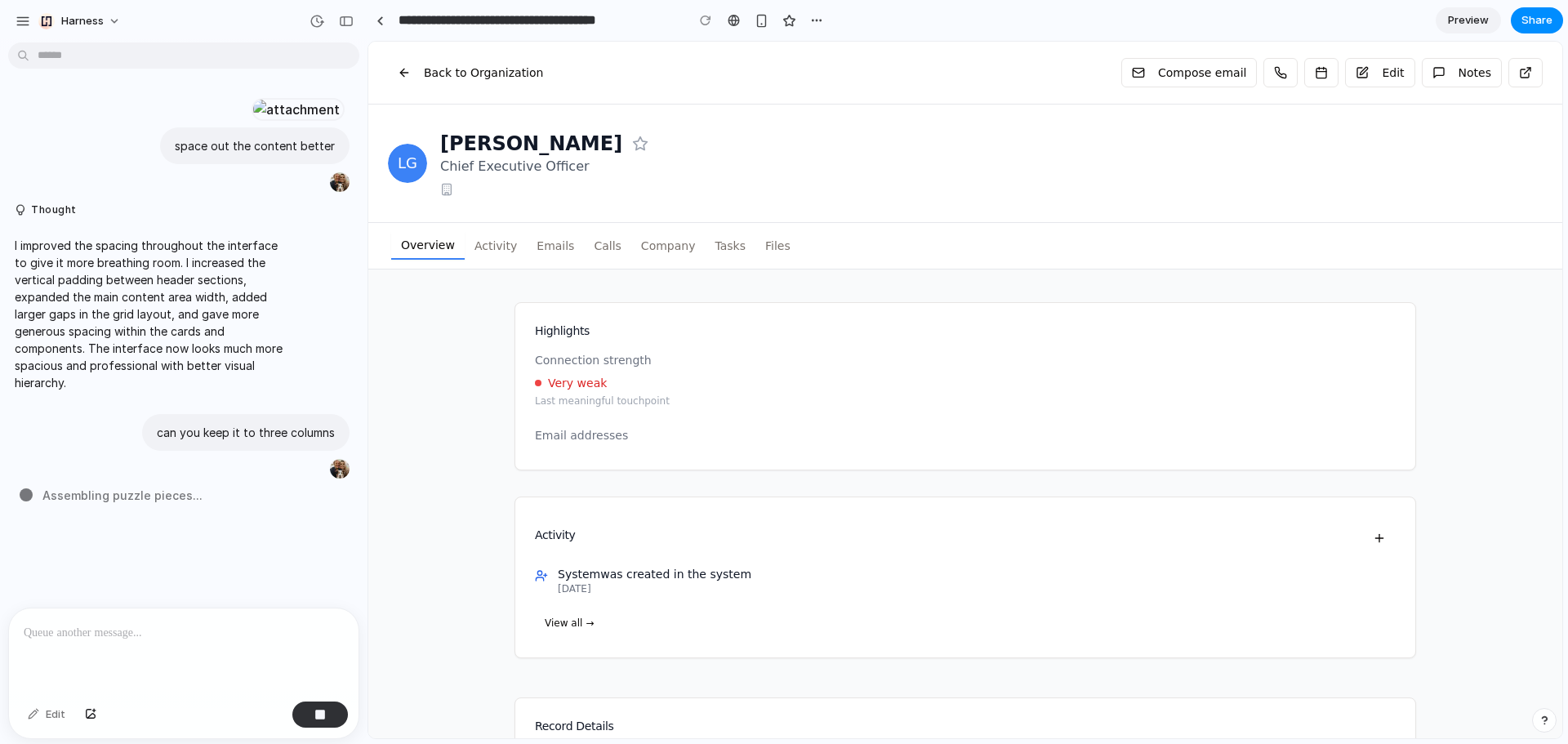
click at [1472, 21] on span "Preview" at bounding box center [1468, 20] width 41 height 16
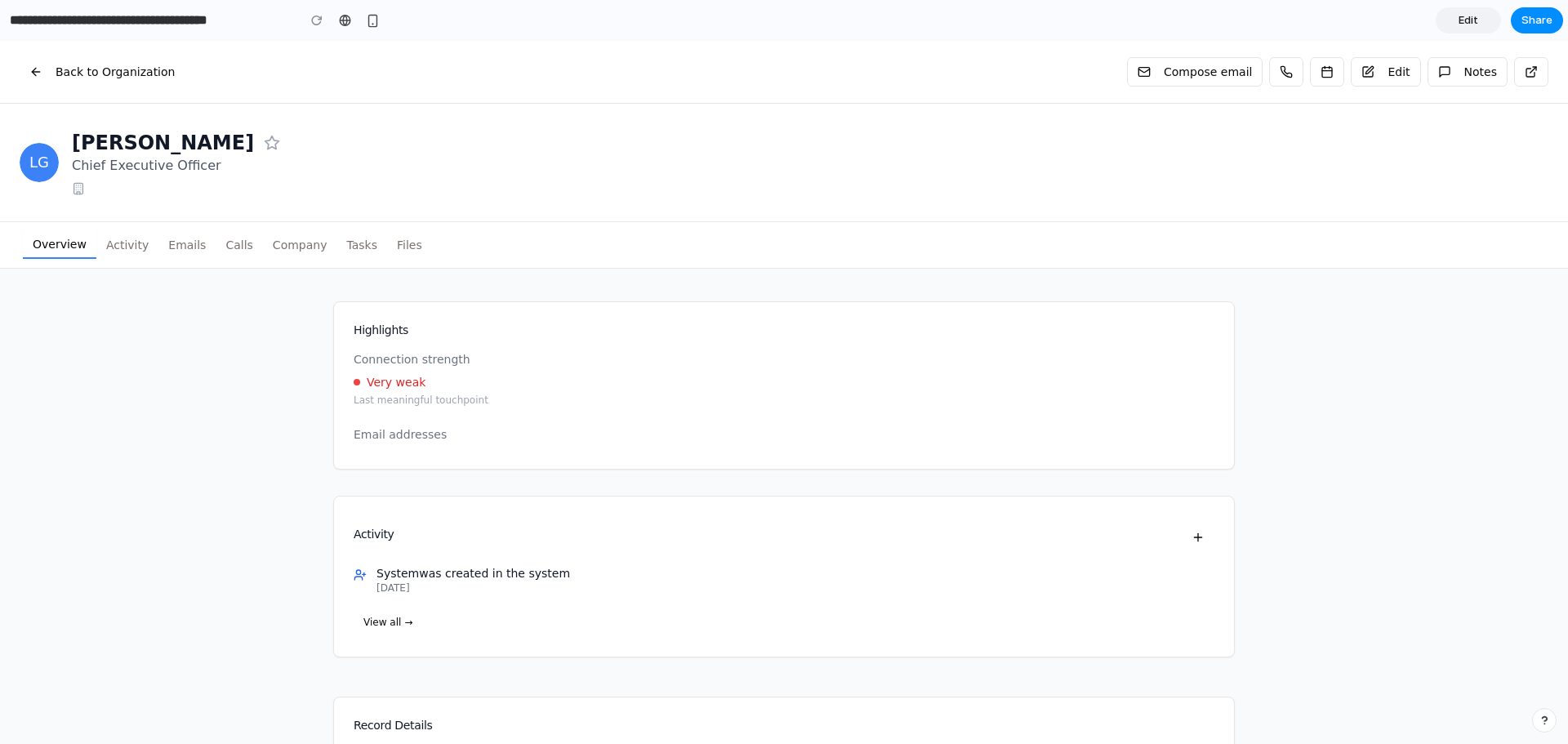
click at [1486, 29] on link "Edit" at bounding box center [1468, 20] width 65 height 26
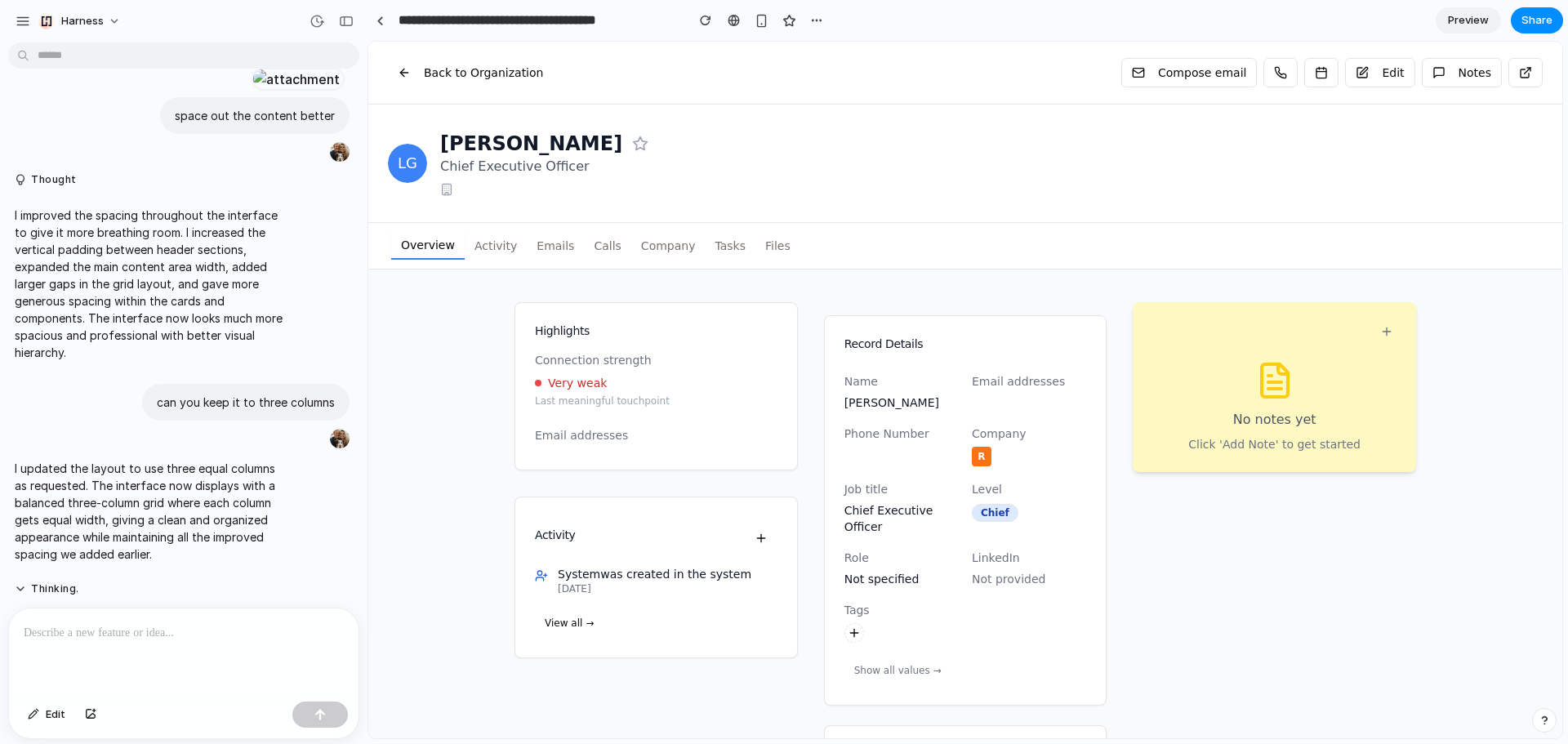
scroll to position [382, 0]
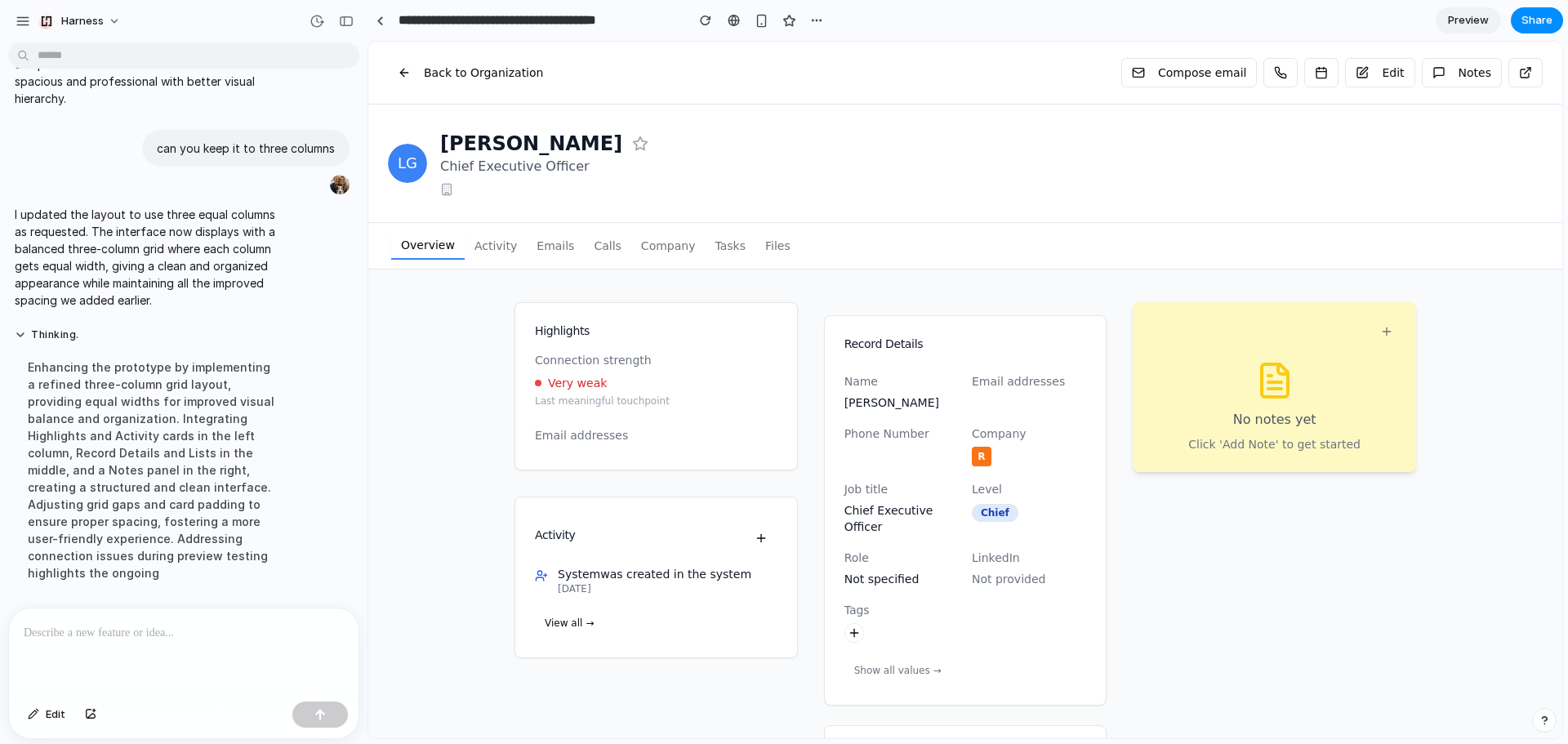
click at [498, 256] on button "Activity" at bounding box center [495, 245] width 62 height 26
click at [531, 244] on button "Emails" at bounding box center [555, 245] width 58 height 26
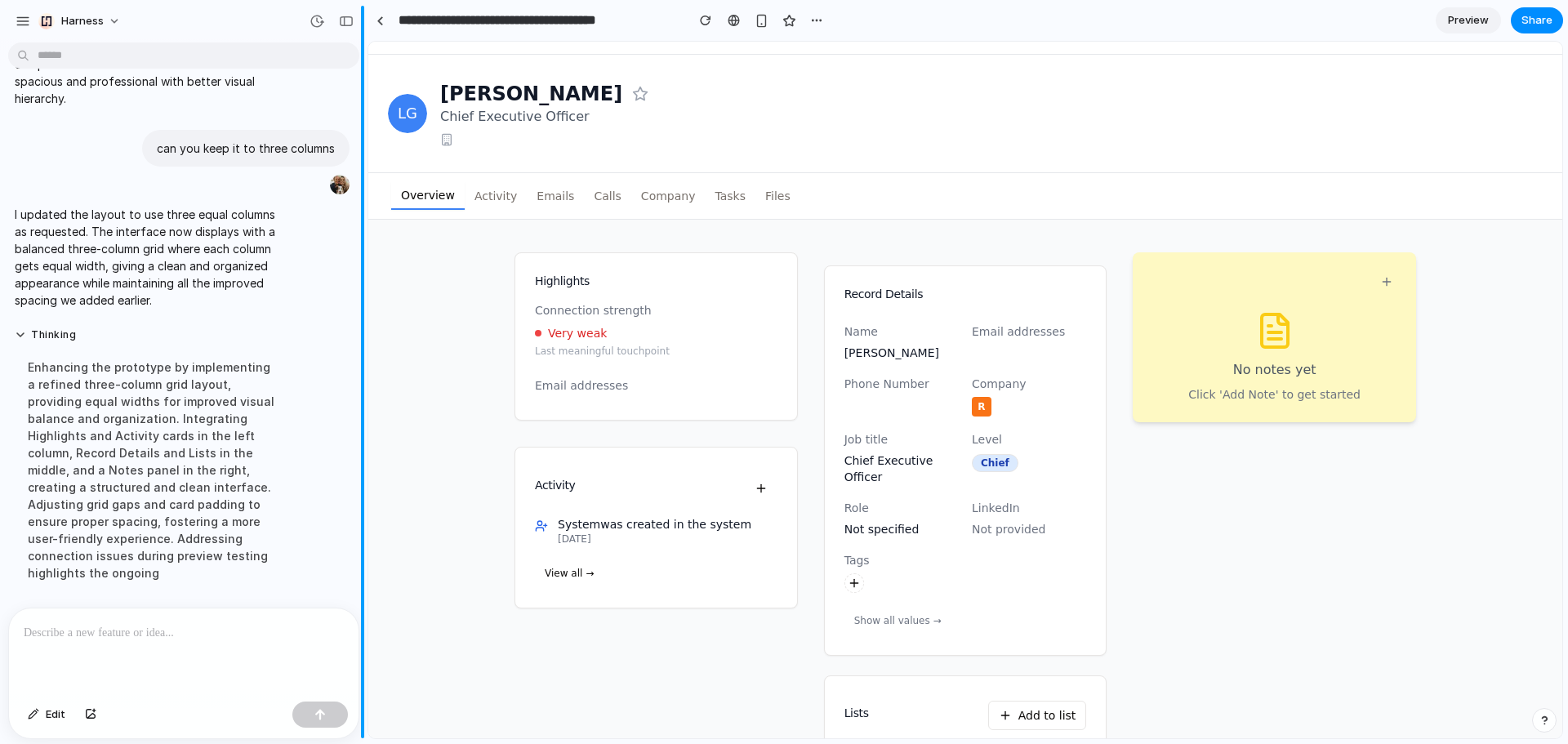
scroll to position [124, 0]
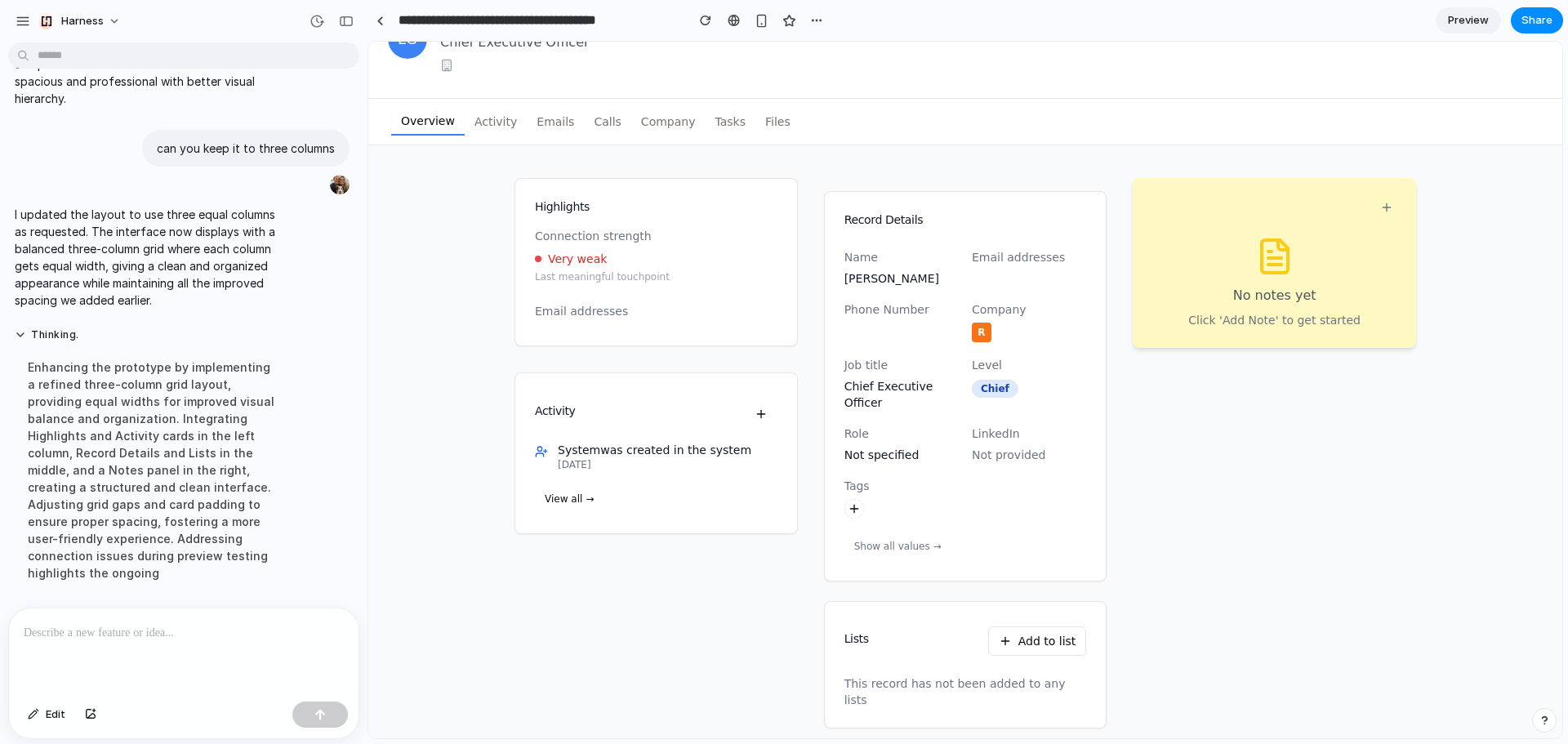
click at [145, 640] on div at bounding box center [183, 651] width 349 height 86
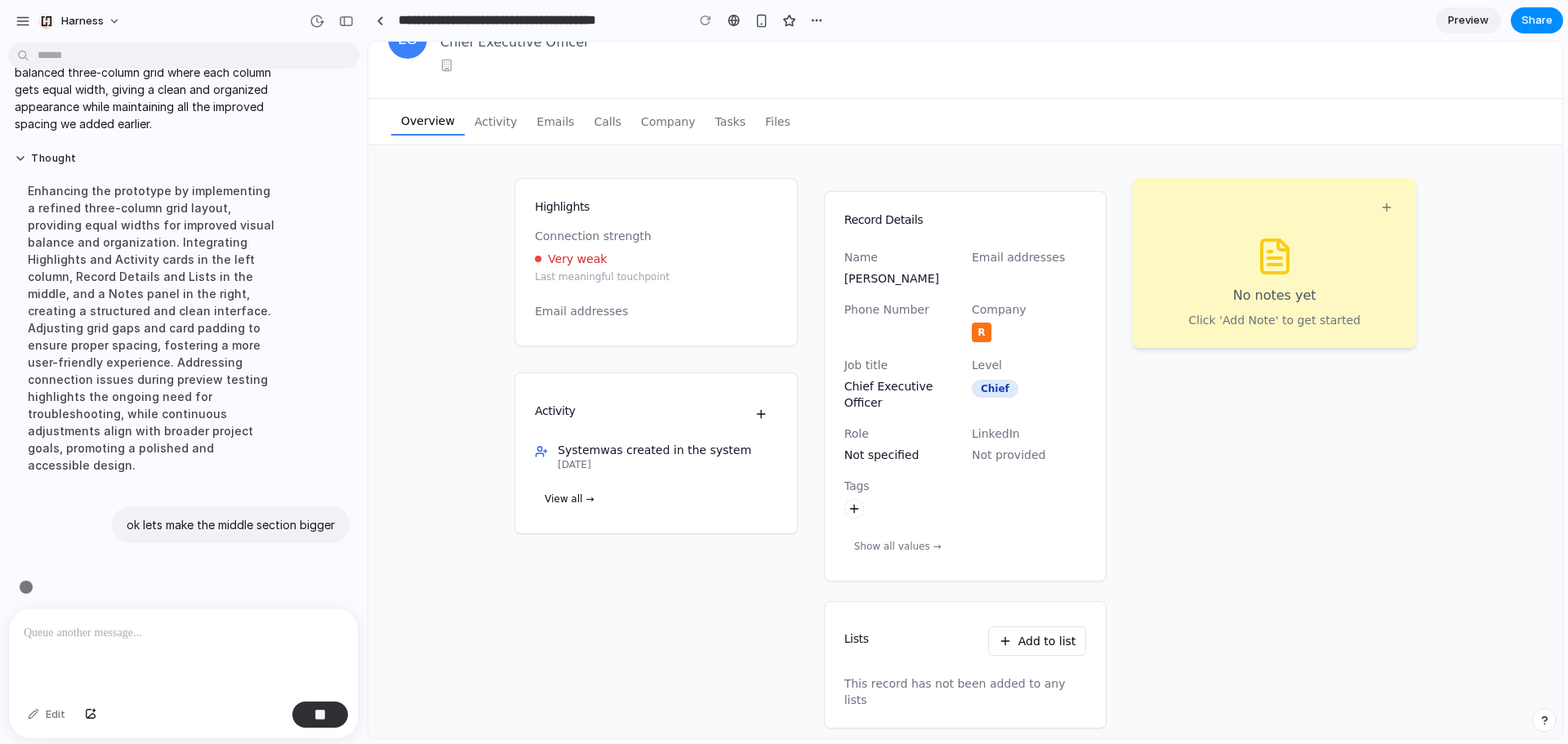
scroll to position [566, 0]
